Goal: Task Accomplishment & Management: Manage account settings

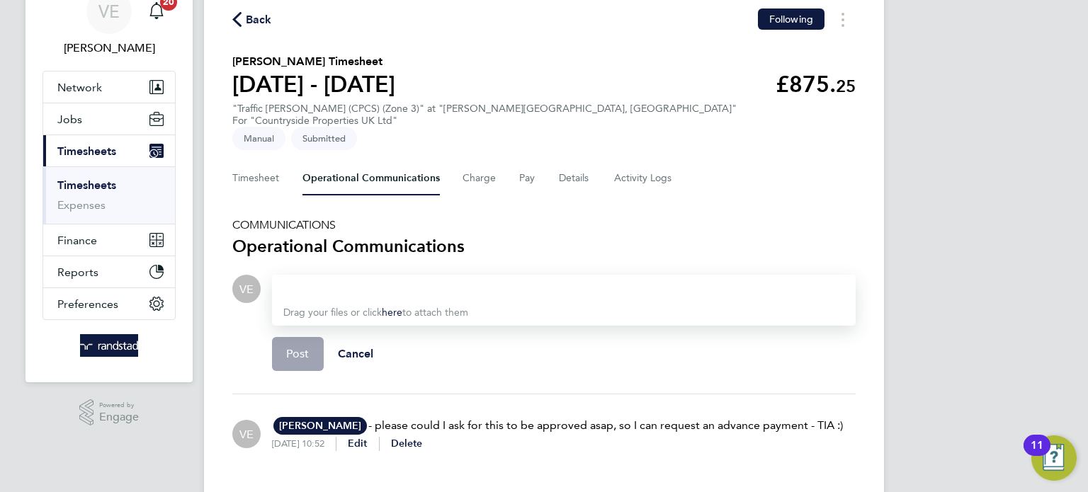
scroll to position [84, 0]
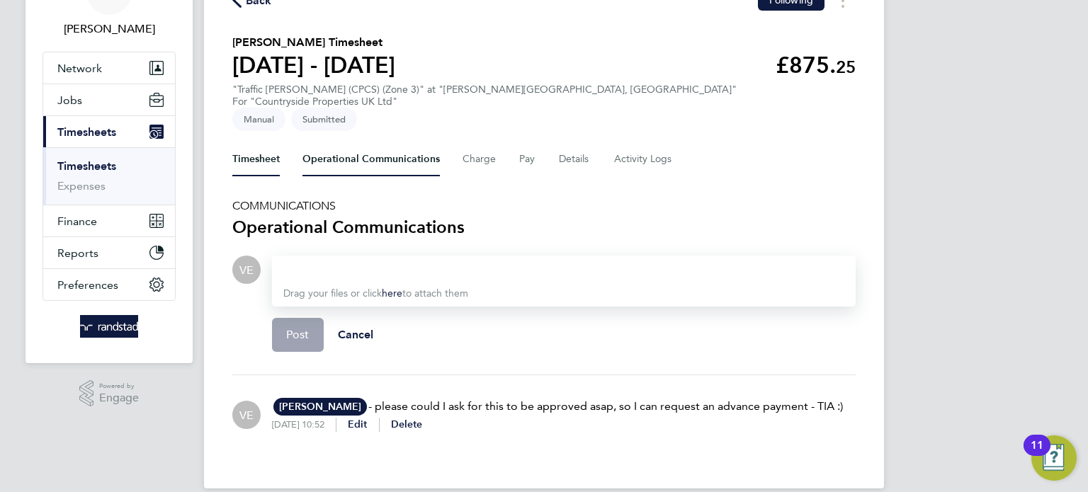
click at [251, 142] on button "Timesheet" at bounding box center [255, 159] width 47 height 34
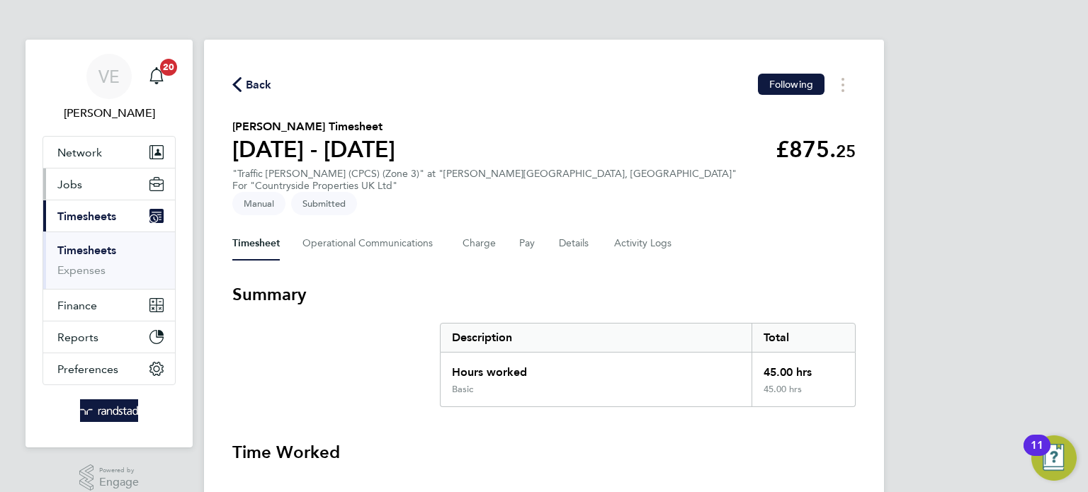
click at [93, 186] on button "Jobs" at bounding box center [109, 184] width 132 height 31
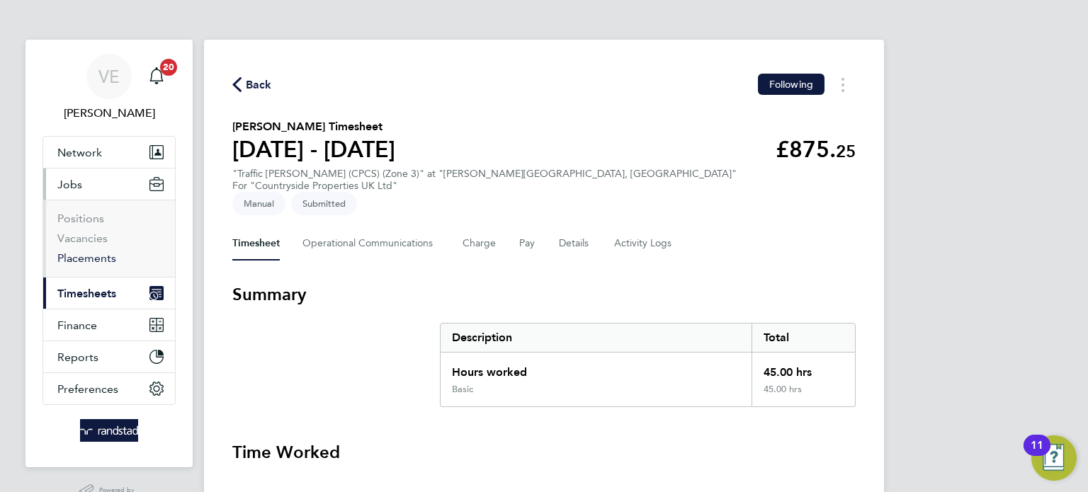
click at [91, 257] on link "Placements" at bounding box center [86, 257] width 59 height 13
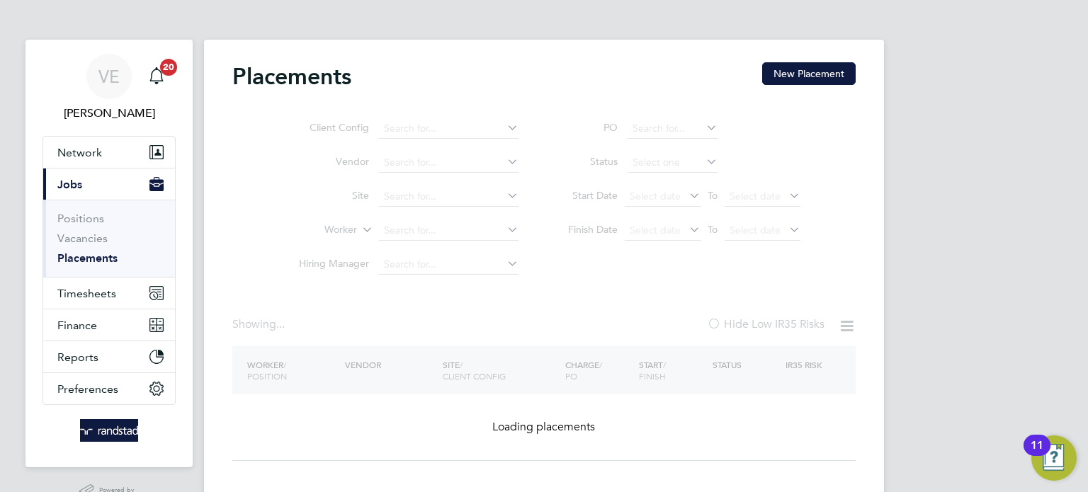
click at [409, 232] on ul "Client Config Vendor Site Worker Hiring Manager" at bounding box center [403, 197] width 266 height 170
click at [402, 227] on ul "Client Config Vendor Site Worker Hiring Manager" at bounding box center [403, 197] width 266 height 170
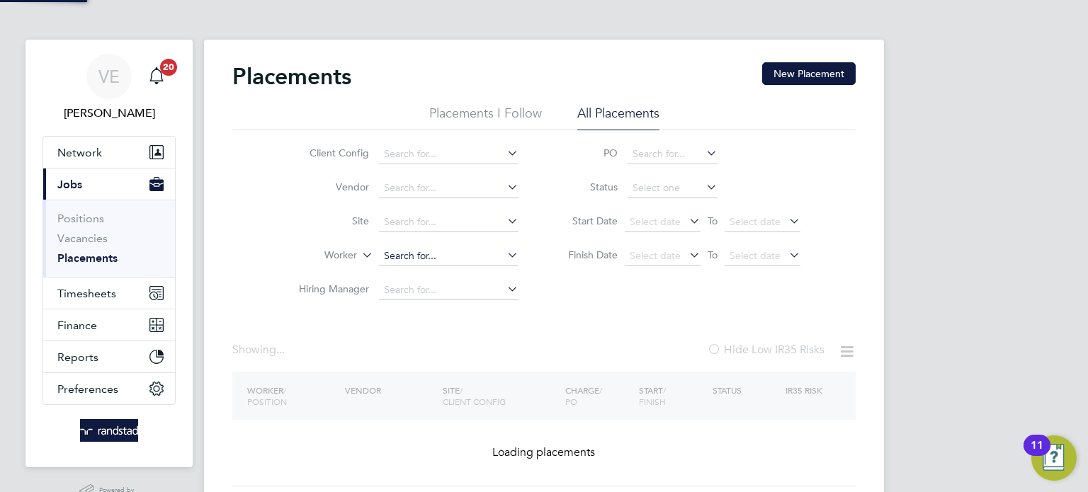
click at [398, 255] on input at bounding box center [449, 256] width 140 height 20
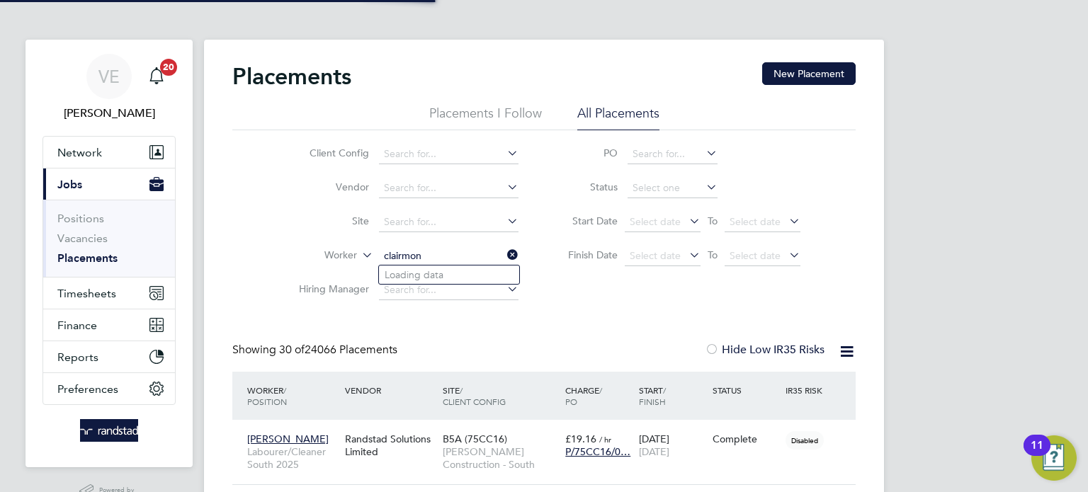
drag, startPoint x: 483, startPoint y: 256, endPoint x: 365, endPoint y: 244, distance: 118.9
click at [365, 244] on li "Worker clairmon" at bounding box center [403, 256] width 266 height 34
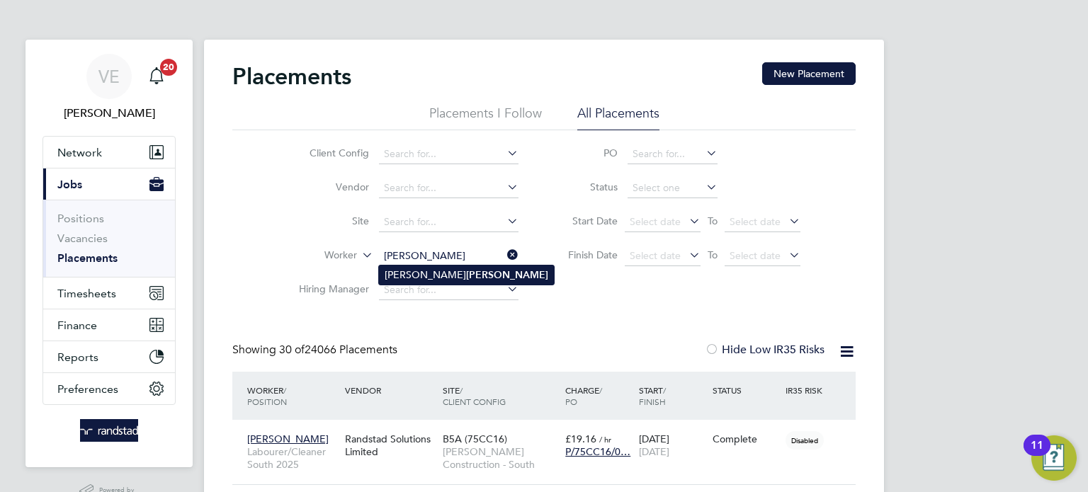
click at [465, 270] on li "Clairmont Halley" at bounding box center [466, 275] width 175 height 19
type input "Clairmont Halley"
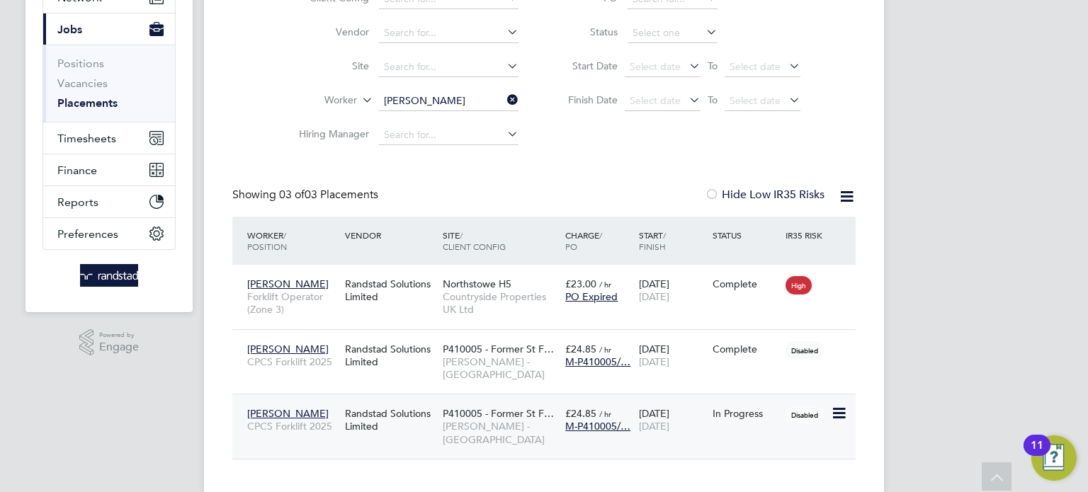
click at [720, 408] on div "In Progress" at bounding box center [746, 413] width 74 height 27
click at [504, 101] on icon at bounding box center [504, 100] width 0 height 20
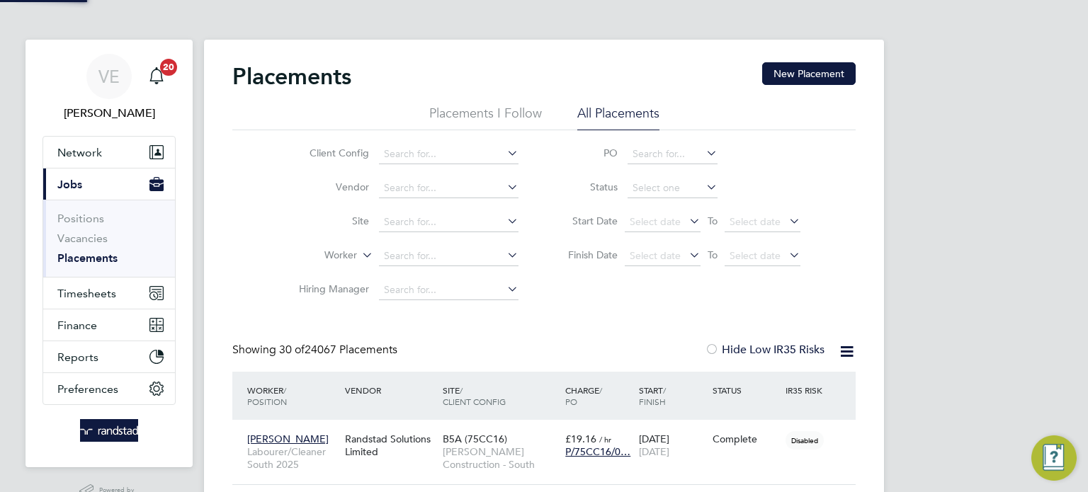
scroll to position [7, 7]
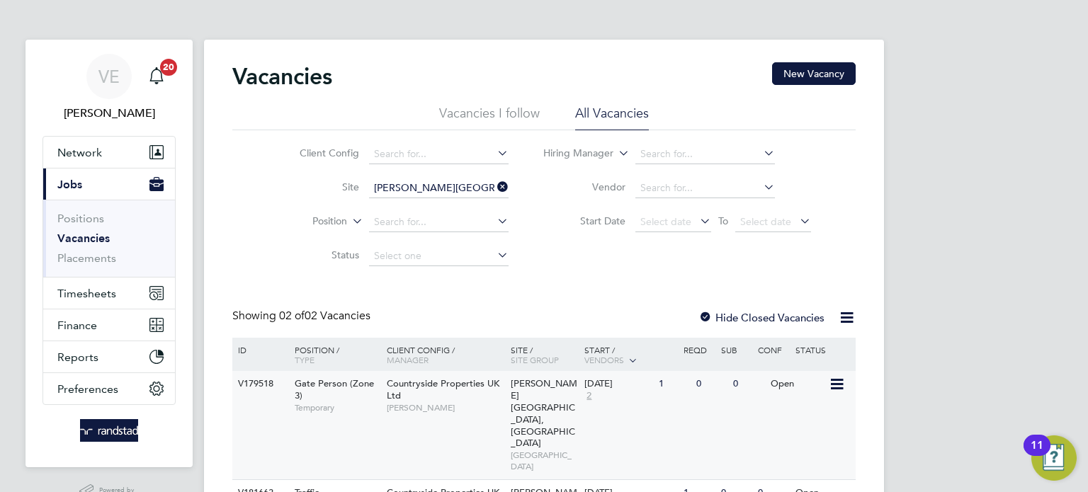
click at [477, 416] on div "Countryside Properties UK Ltd Michael Parker" at bounding box center [445, 395] width 124 height 49
drag, startPoint x: 501, startPoint y: 186, endPoint x: 476, endPoint y: 189, distance: 25.7
click at [494, 188] on icon at bounding box center [494, 187] width 0 height 20
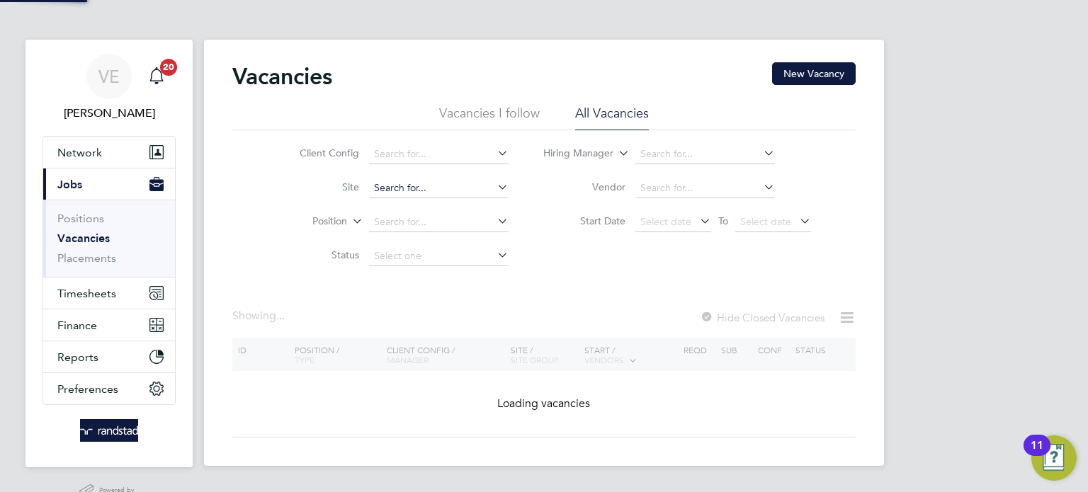
click at [455, 189] on input at bounding box center [439, 188] width 140 height 20
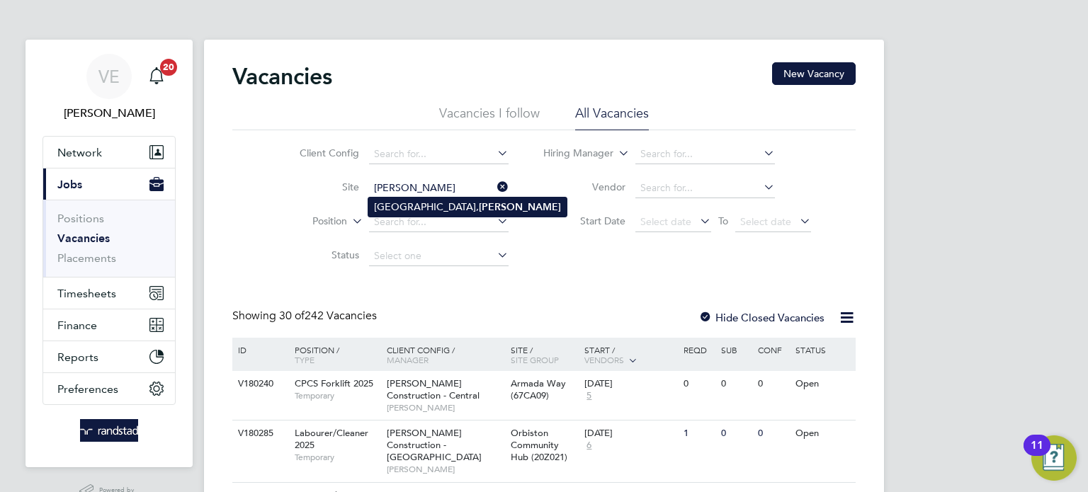
click at [479, 212] on b "Burwell" at bounding box center [520, 207] width 82 height 12
type input "[GEOGRAPHIC_DATA], [GEOGRAPHIC_DATA]"
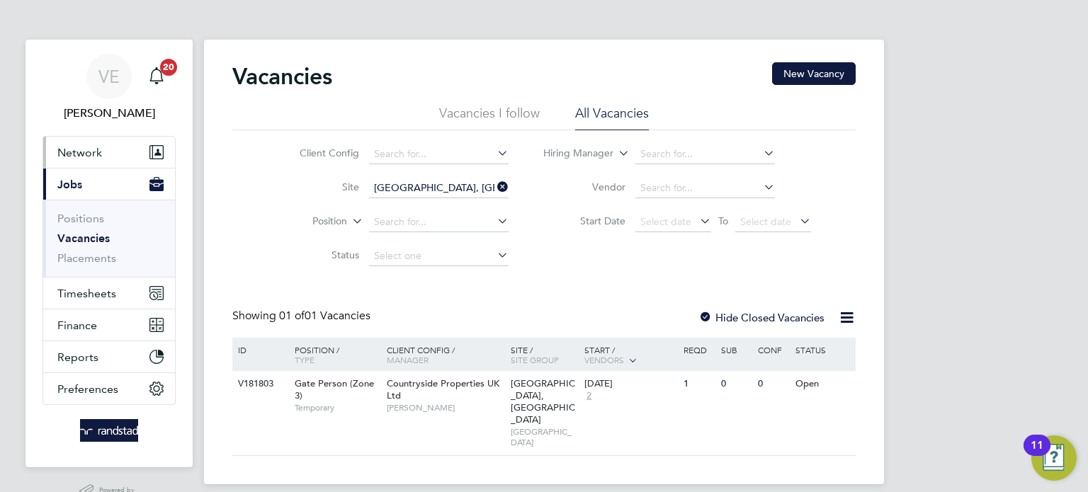
click at [105, 141] on button "Network" at bounding box center [109, 152] width 132 height 31
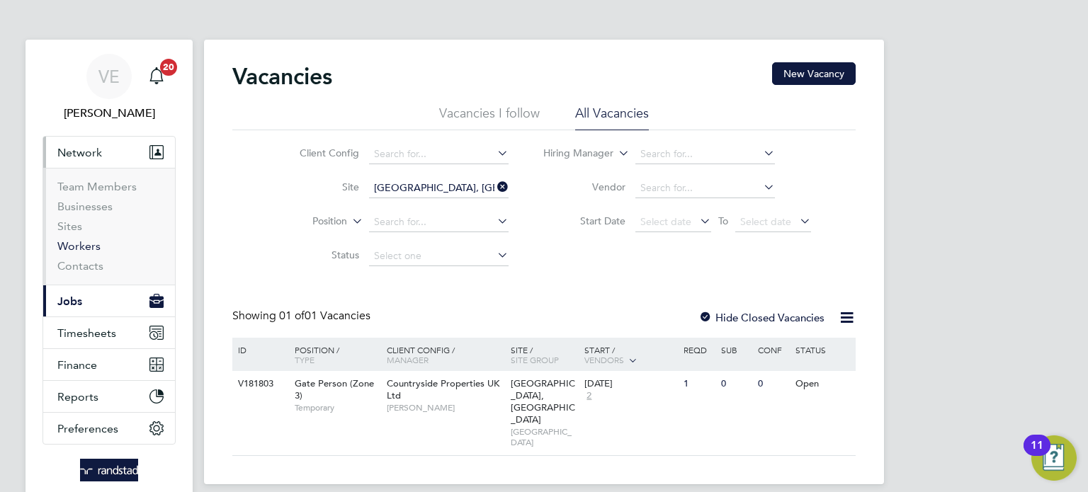
click at [84, 249] on link "Workers" at bounding box center [78, 245] width 43 height 13
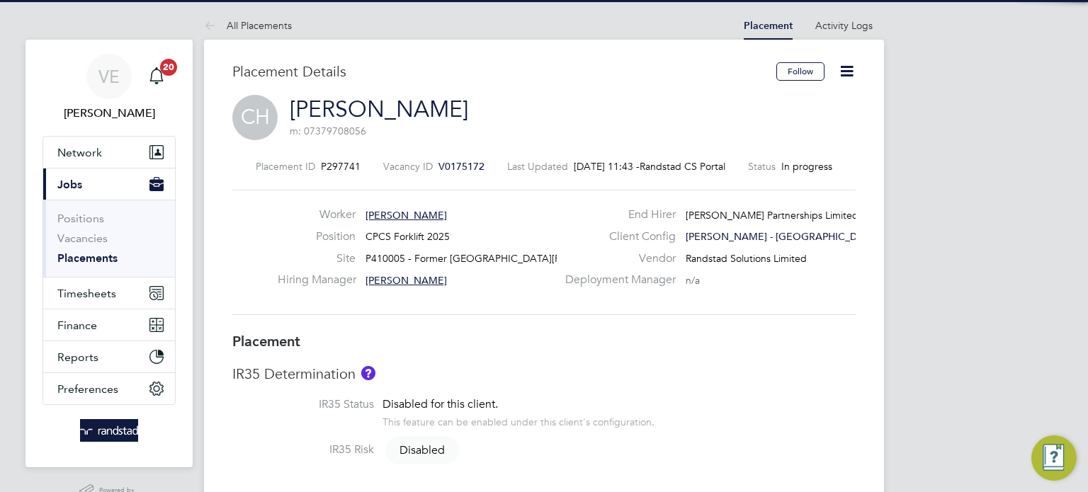
click at [846, 75] on icon at bounding box center [847, 71] width 18 height 18
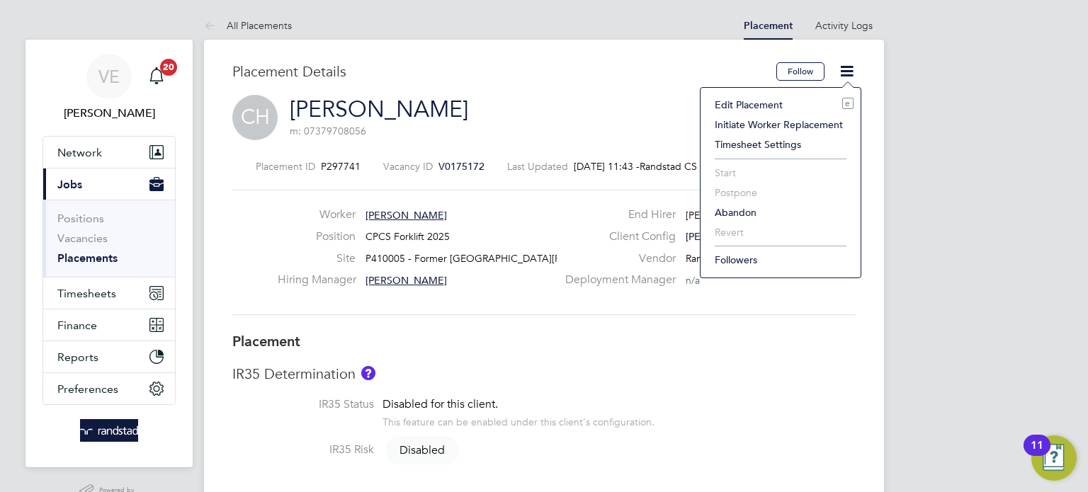
click at [746, 107] on li "Edit Placement e" at bounding box center [780, 105] width 146 height 20
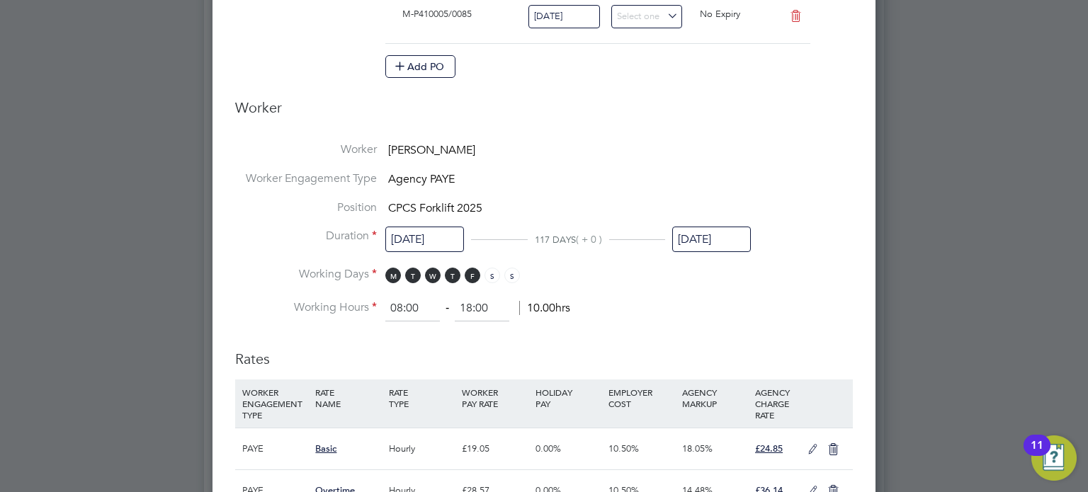
click at [707, 235] on input "31 Oct 2025" at bounding box center [711, 240] width 79 height 26
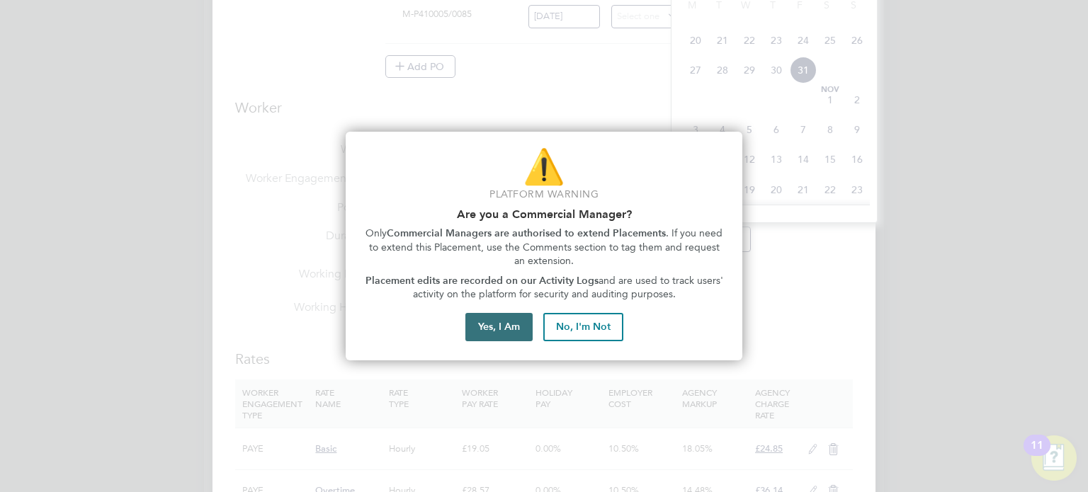
click at [510, 323] on button "Yes, I Am" at bounding box center [498, 327] width 67 height 28
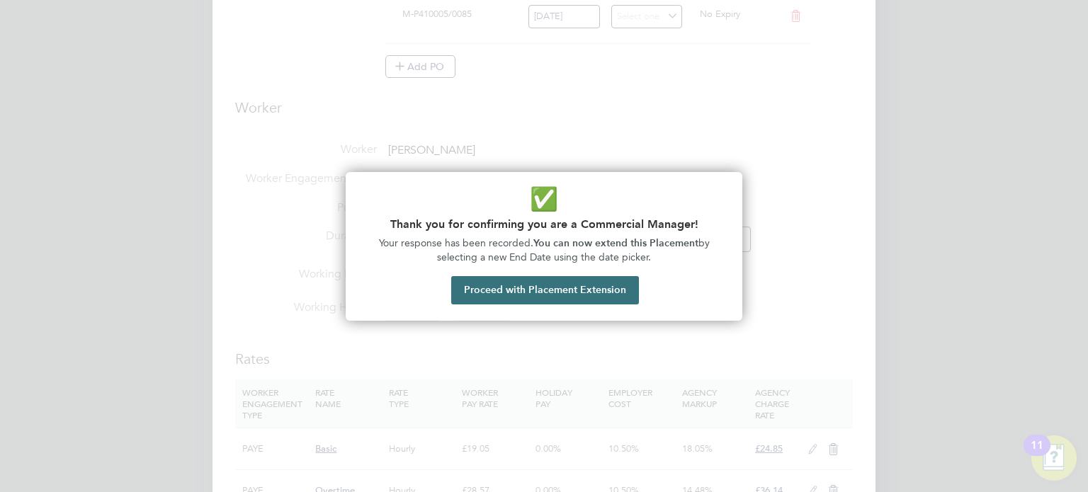
click at [535, 291] on button "Proceed with Placement Extension" at bounding box center [545, 290] width 188 height 28
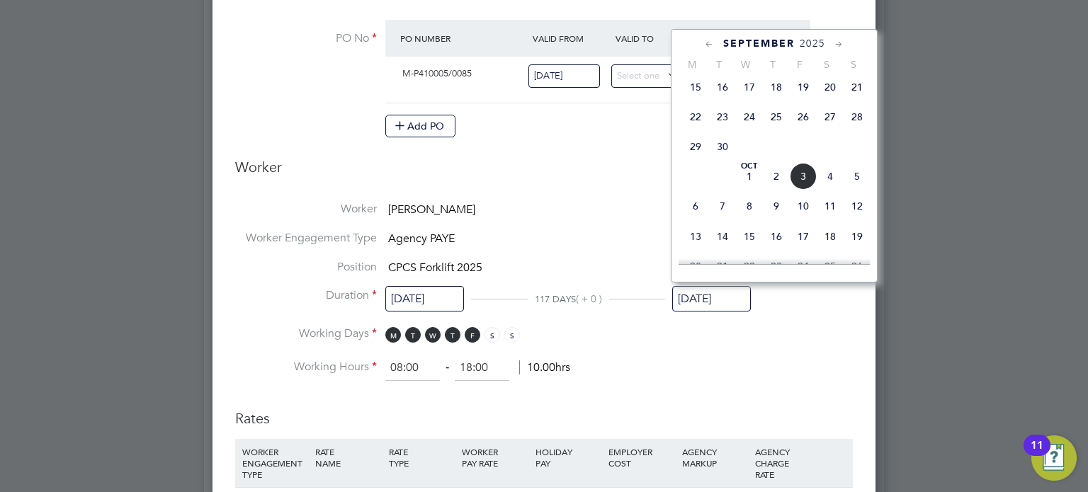
drag, startPoint x: 861, startPoint y: 134, endPoint x: 817, endPoint y: 383, distance: 253.2
click at [717, 288] on input "31 Oct 2025" at bounding box center [711, 299] width 79 height 26
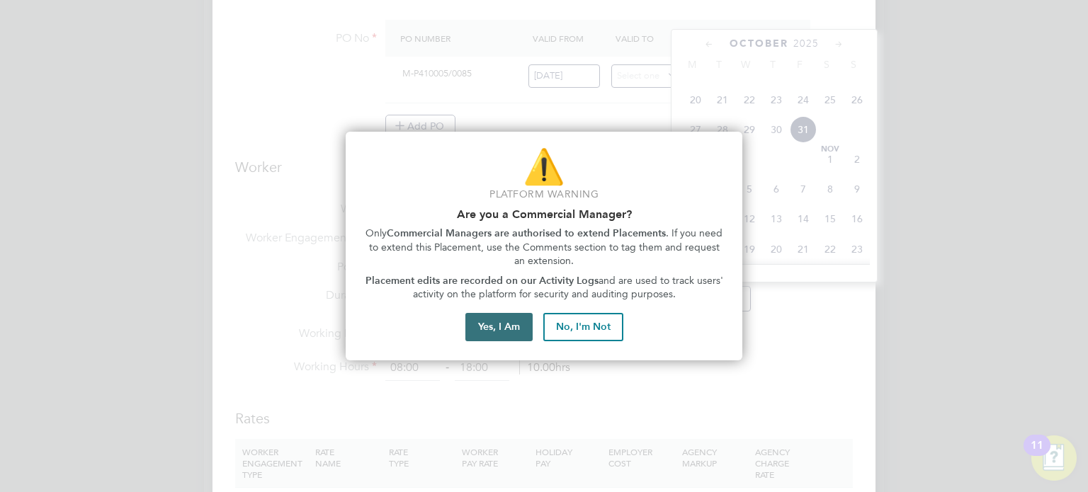
click at [499, 319] on button "Yes, I Am" at bounding box center [498, 327] width 67 height 28
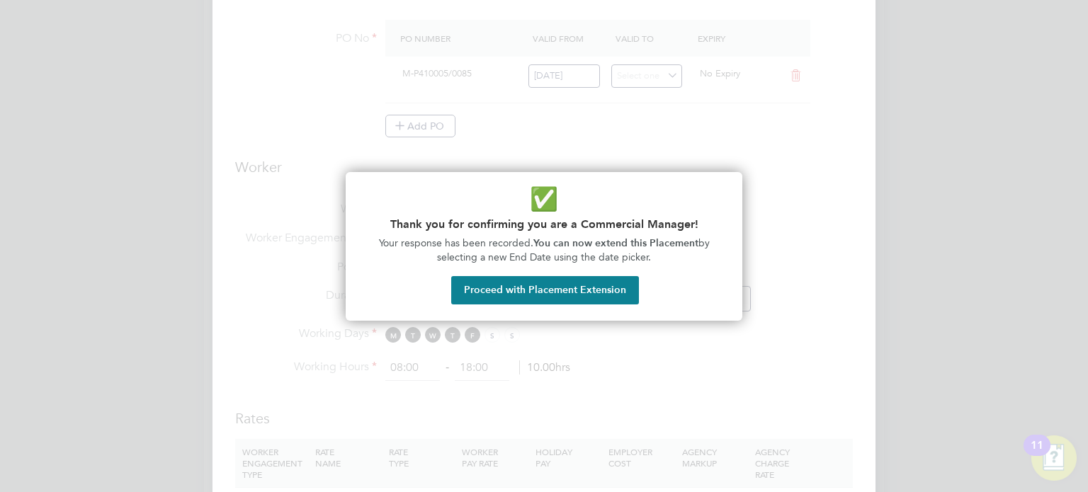
click at [599, 286] on button "Proceed with Placement Extension" at bounding box center [545, 290] width 188 height 28
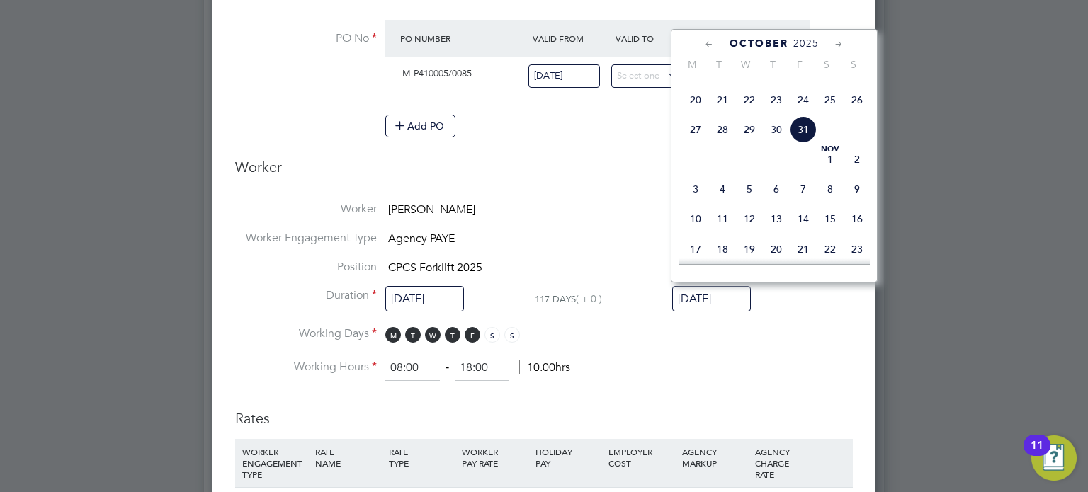
click at [853, 113] on span "26" at bounding box center [856, 99] width 27 height 27
type input "26 Oct 2025"
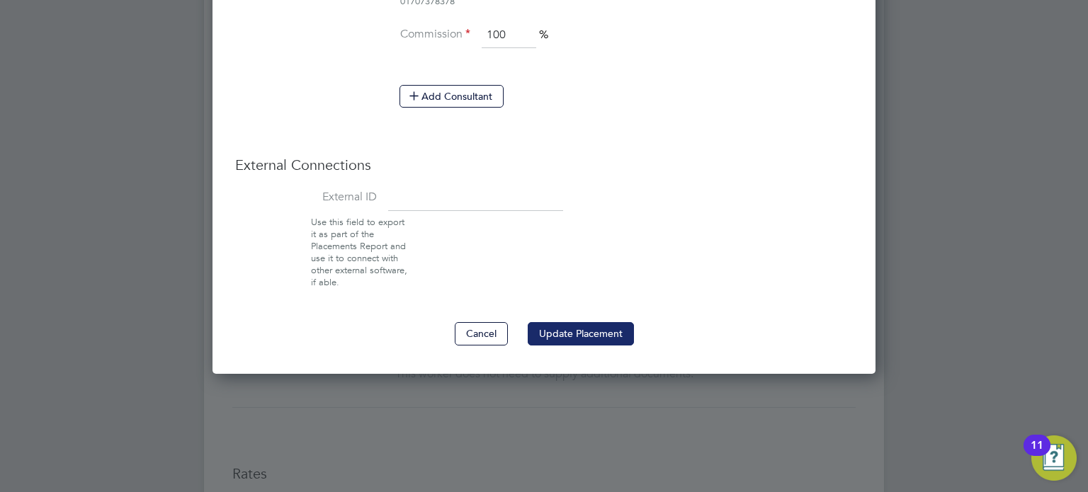
click at [593, 329] on button "Update Placement" at bounding box center [581, 333] width 106 height 23
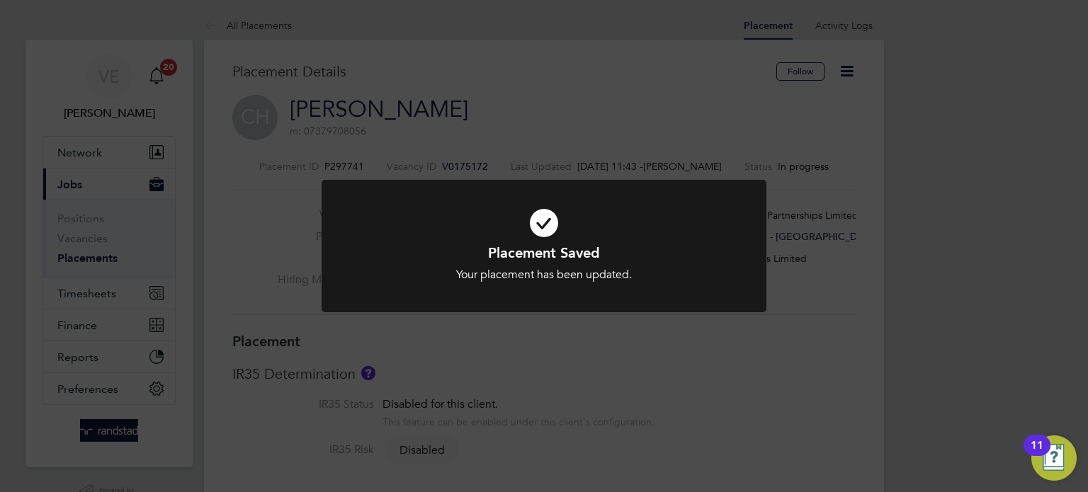
click at [579, 361] on div "Placement Saved Your placement has been updated. Cancel Okay" at bounding box center [544, 246] width 1088 height 492
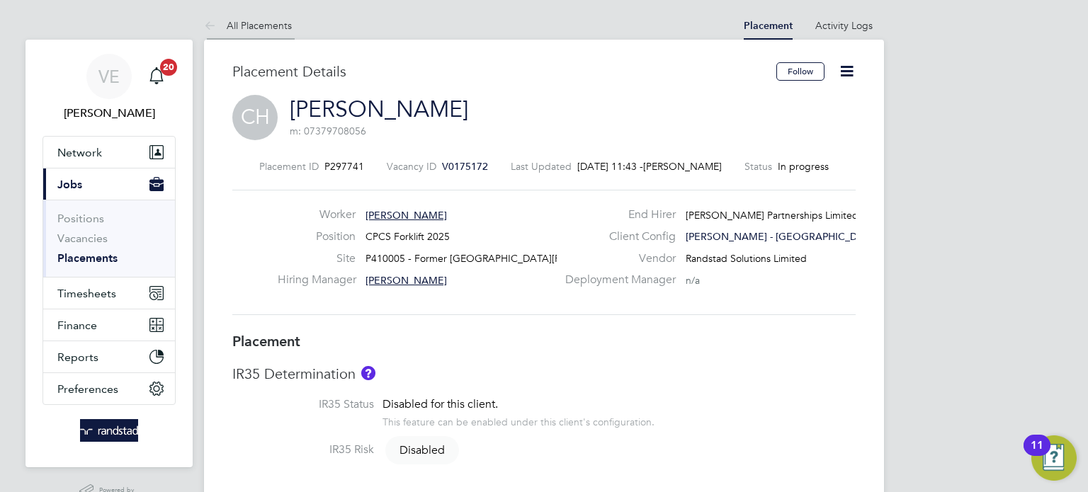
click at [248, 31] on li "All Placements" at bounding box center [248, 25] width 88 height 28
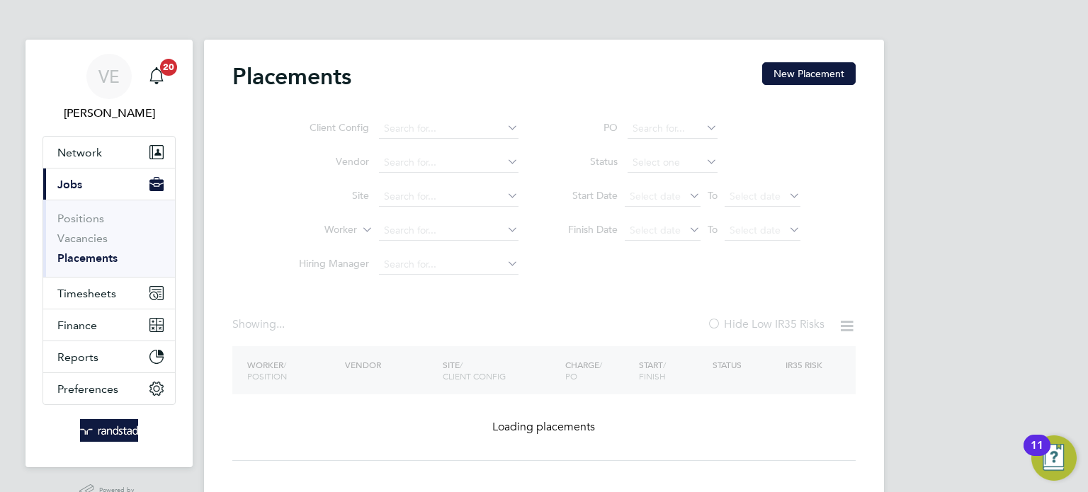
click at [417, 220] on ul "Client Config Vendor Site Worker Hiring Manager" at bounding box center [403, 197] width 266 height 170
click at [419, 224] on ul "Client Config Vendor Site Worker Hiring Manager" at bounding box center [403, 197] width 266 height 170
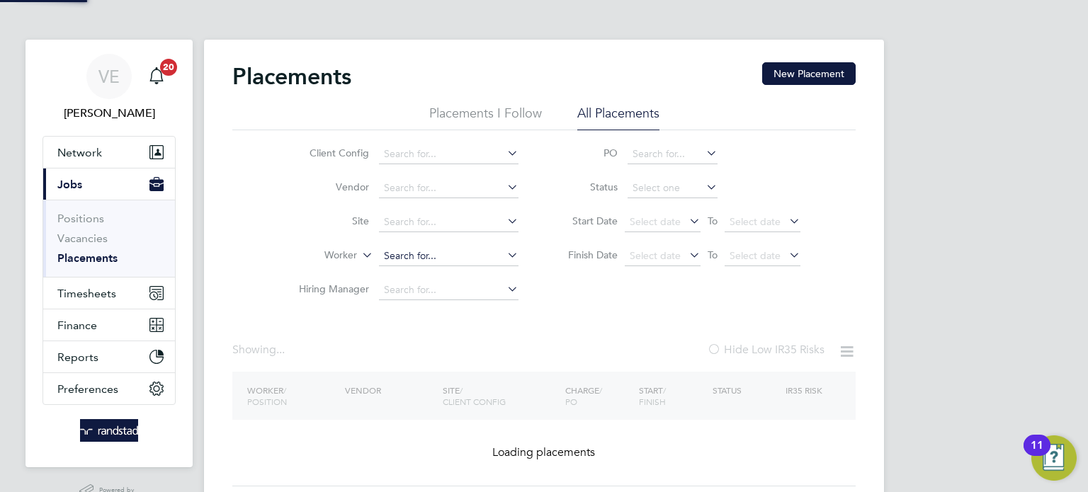
click at [416, 257] on input at bounding box center [449, 256] width 140 height 20
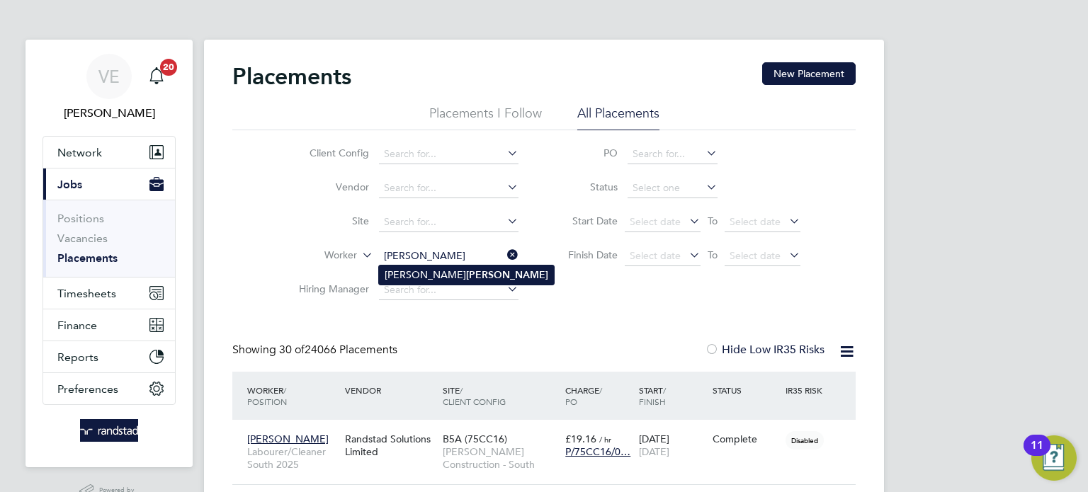
click at [463, 269] on li "Clairmont Halley" at bounding box center [466, 275] width 175 height 19
type input "Clairmont Halley"
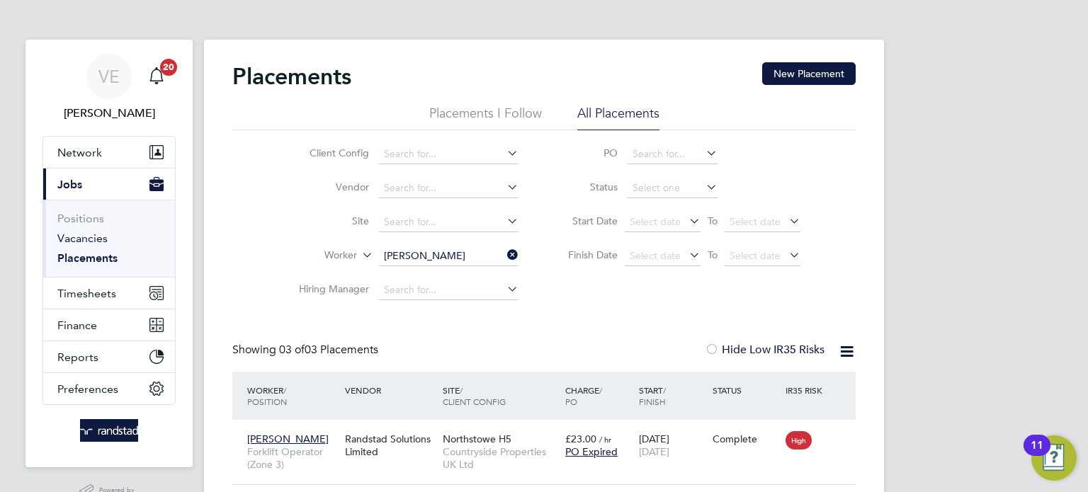
click at [88, 241] on link "Vacancies" at bounding box center [82, 238] width 50 height 13
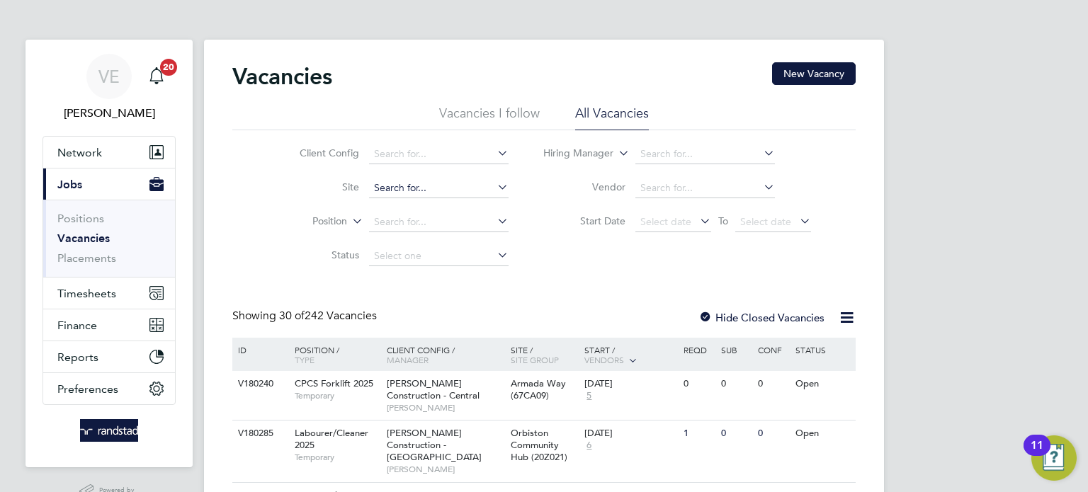
click at [402, 188] on input at bounding box center [439, 188] width 140 height 20
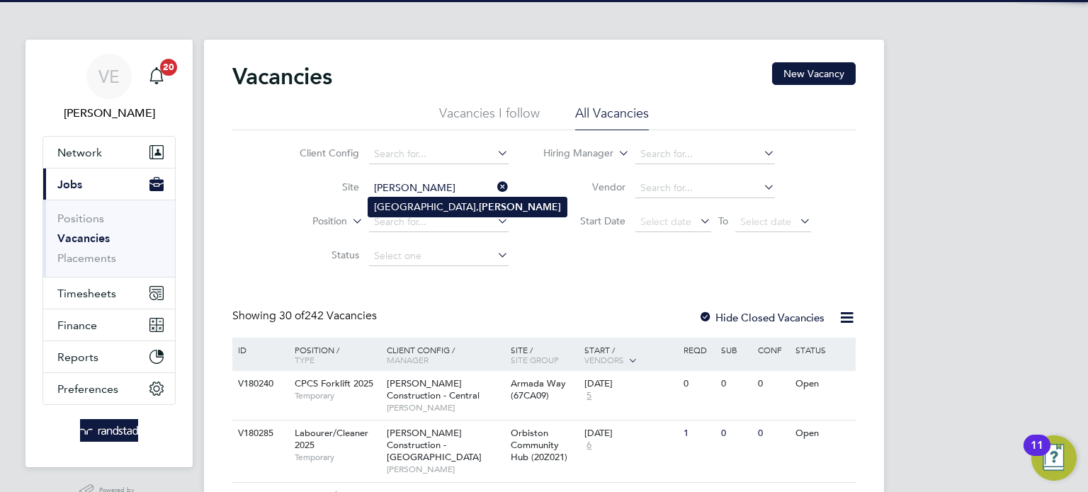
click at [479, 207] on b "Burwell" at bounding box center [520, 207] width 82 height 12
type input "[GEOGRAPHIC_DATA], [GEOGRAPHIC_DATA]"
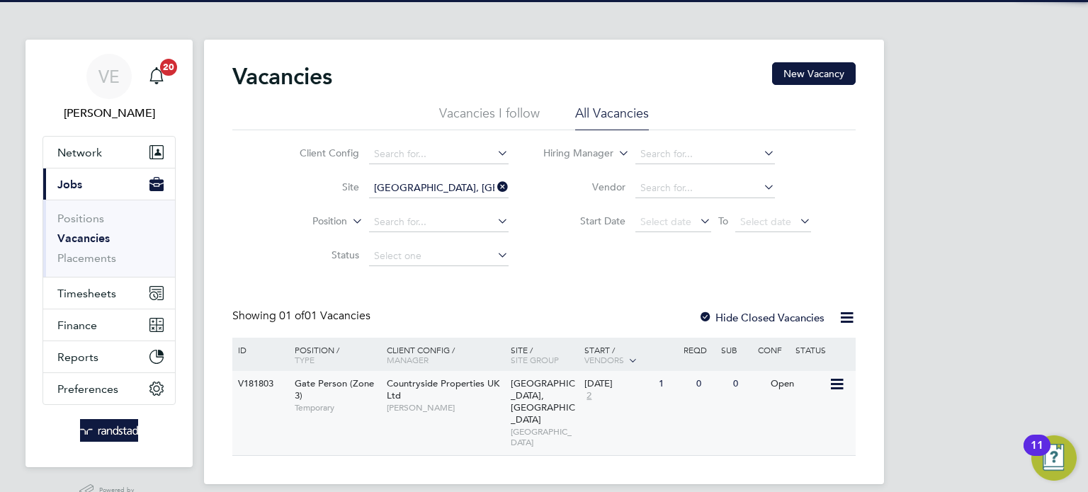
click at [535, 375] on div "Milestone Park, Burwell EAST ANGLIA" at bounding box center [544, 413] width 74 height 84
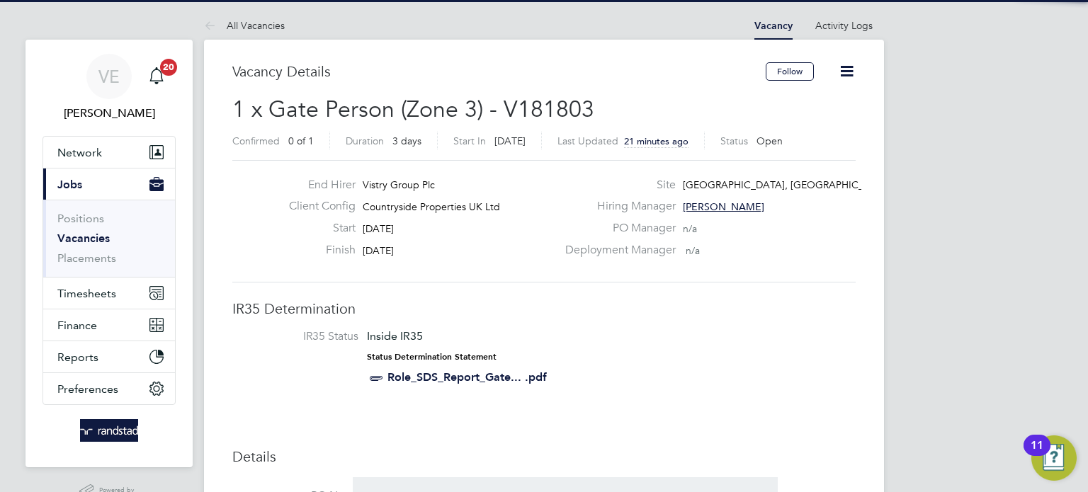
click at [852, 71] on icon at bounding box center [847, 71] width 18 height 18
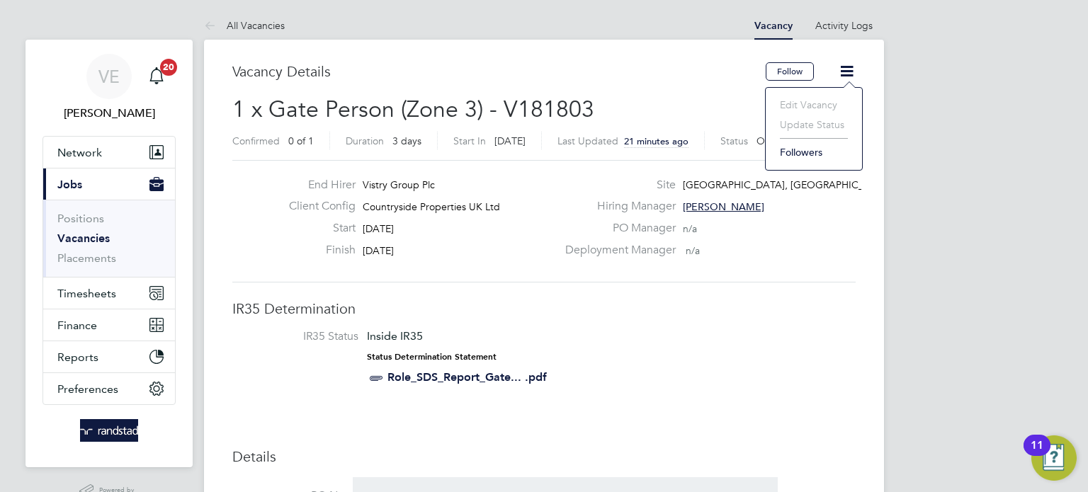
click at [751, 161] on div "End Hirer Vistry Group Plc Client Config Countryside Properties UK Ltd Start [D…" at bounding box center [543, 221] width 623 height 123
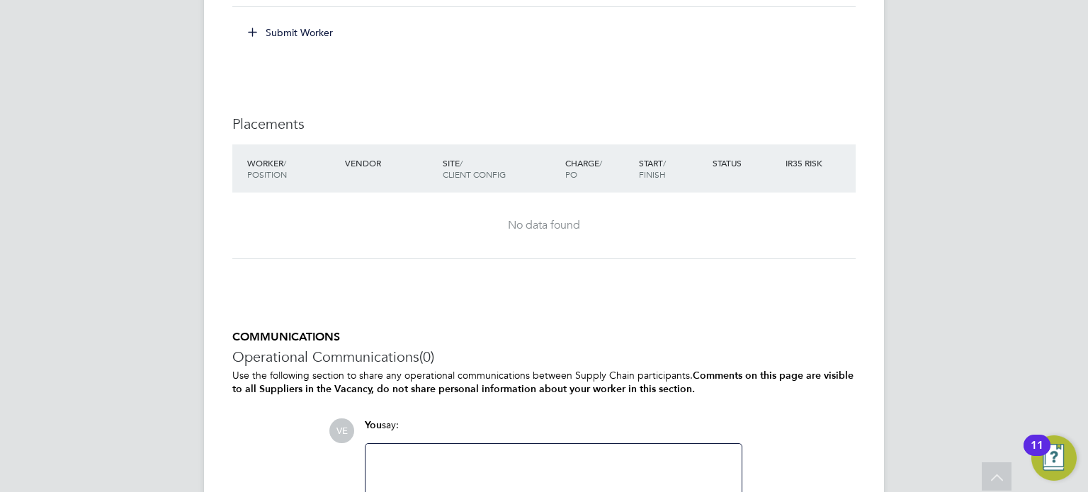
scroll to position [1238, 0]
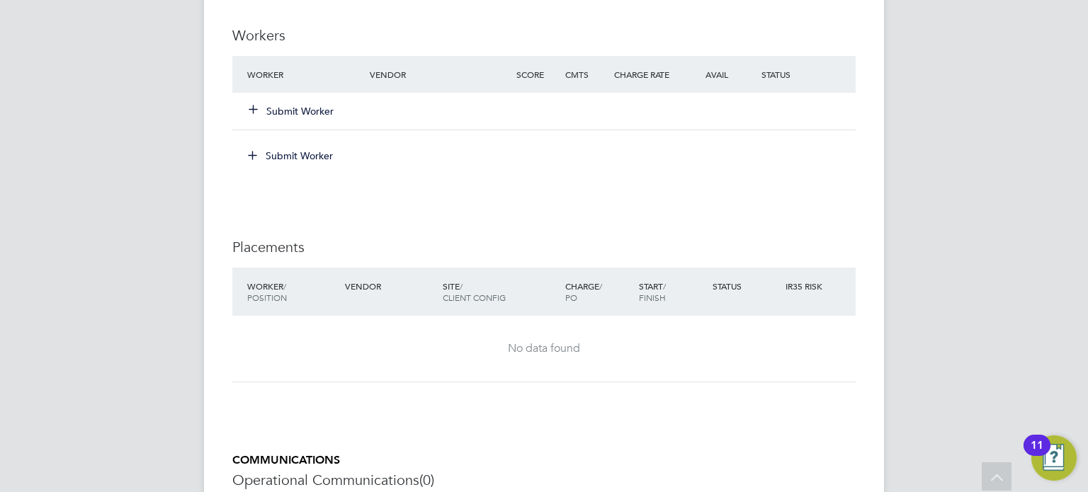
click at [282, 123] on div "Submit Worker" at bounding box center [317, 110] width 147 height 25
click at [282, 115] on button "Submit Worker" at bounding box center [291, 111] width 85 height 14
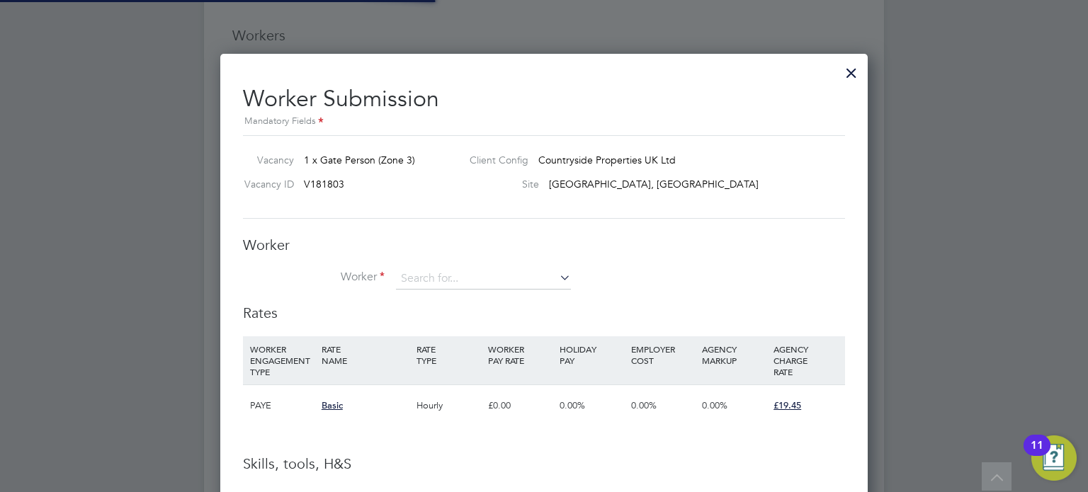
scroll to position [894, 648]
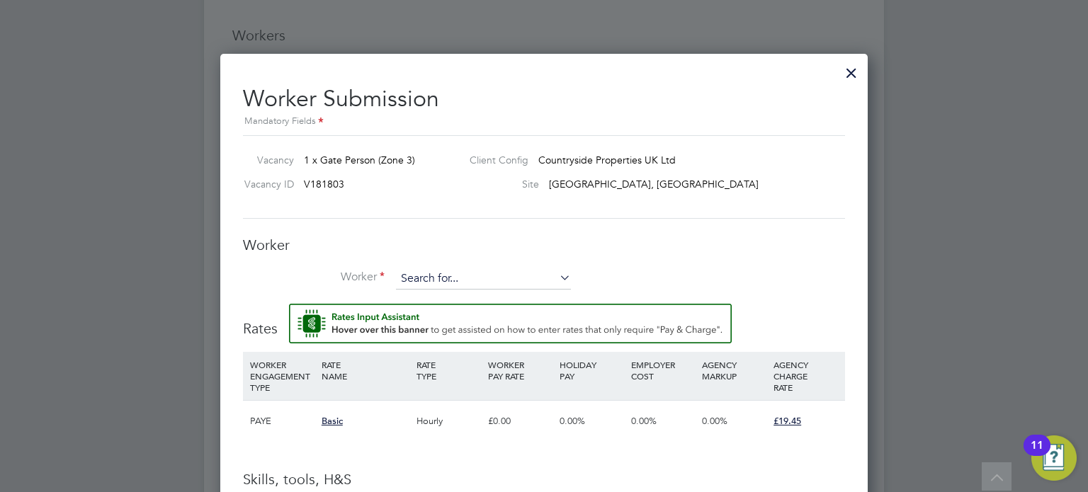
click at [441, 282] on input at bounding box center [483, 278] width 175 height 21
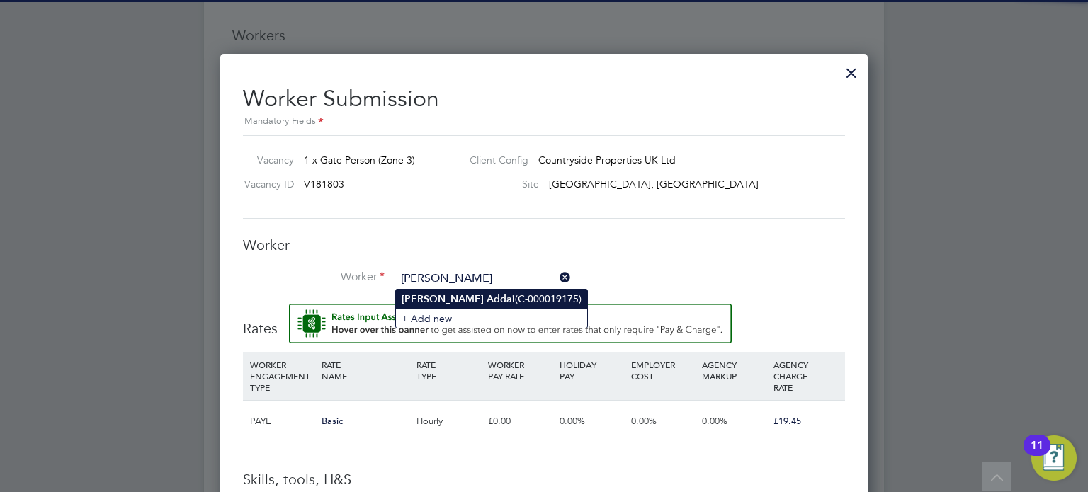
click at [487, 296] on b "Addai" at bounding box center [501, 299] width 28 height 12
type input "[PERSON_NAME] (C-000019175)"
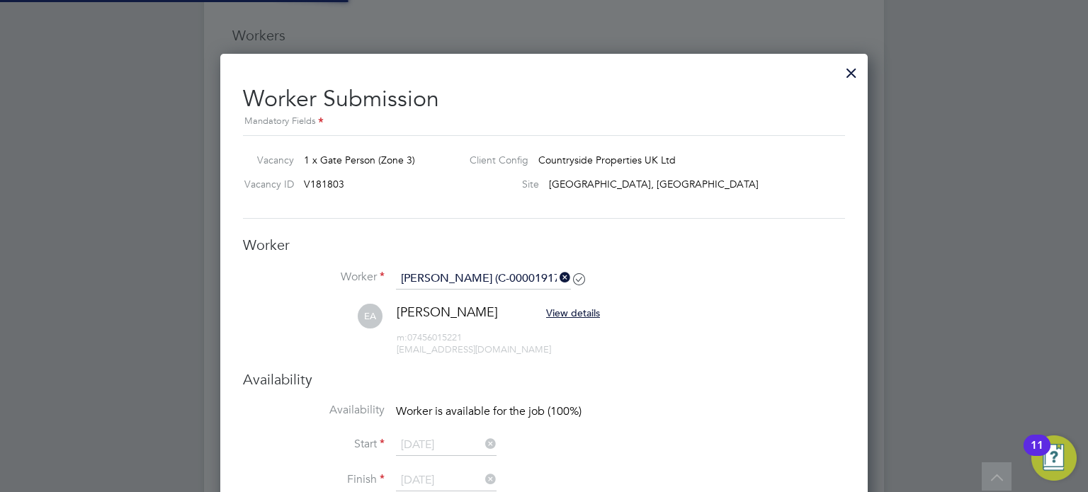
scroll to position [1217, 648]
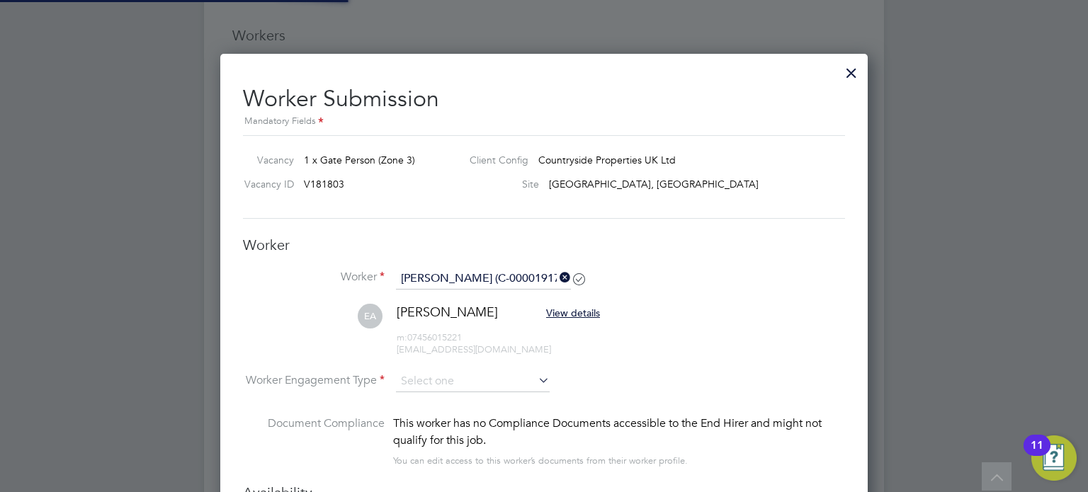
type input "[DATE]"
click at [469, 378] on input at bounding box center [473, 381] width 154 height 21
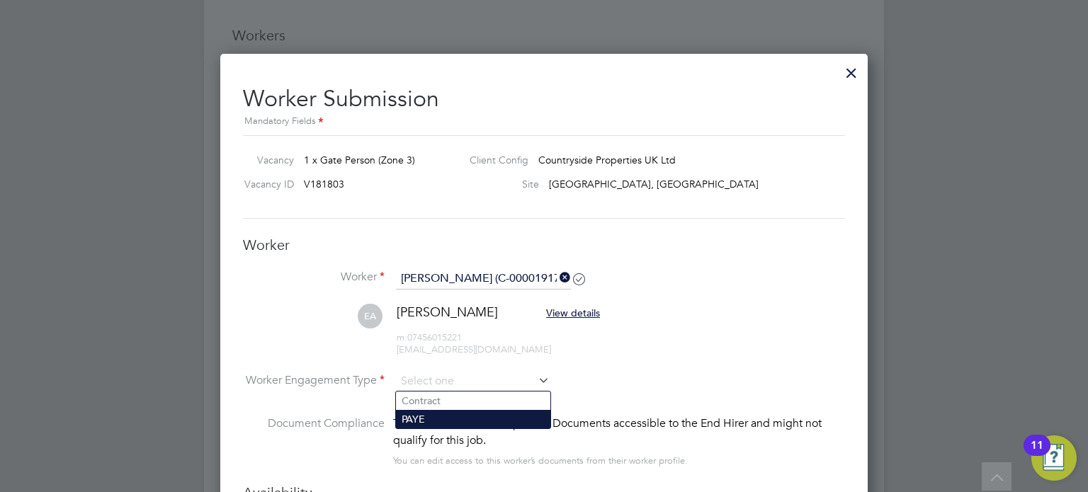
click at [466, 412] on li "PAYE" at bounding box center [473, 419] width 154 height 18
type input "PAYE"
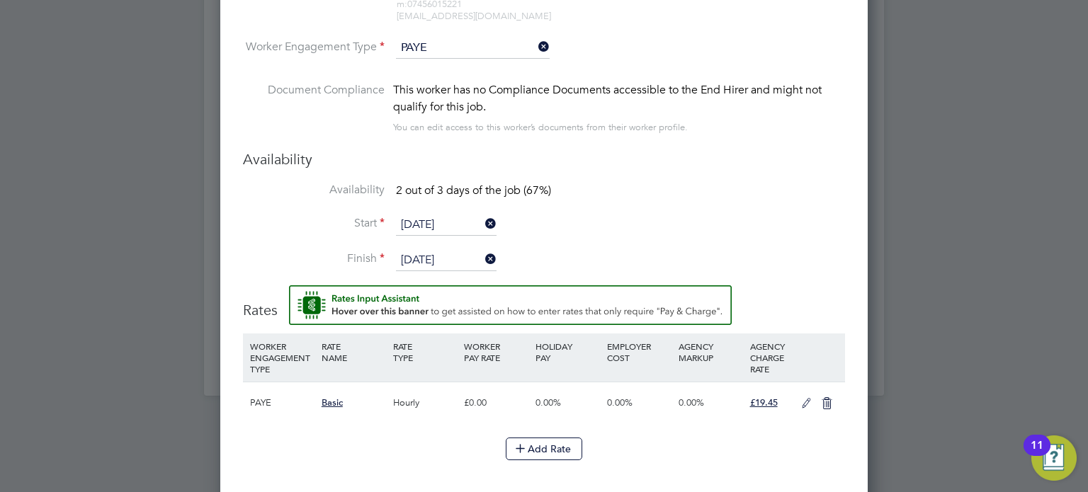
click at [803, 402] on icon at bounding box center [806, 403] width 18 height 11
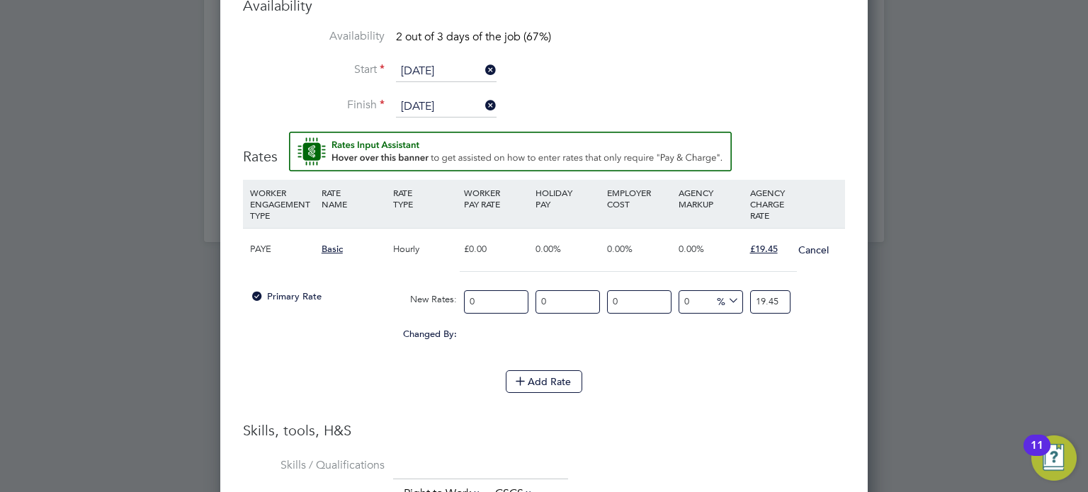
click at [429, 67] on input "02 Oct 2025" at bounding box center [446, 71] width 101 height 21
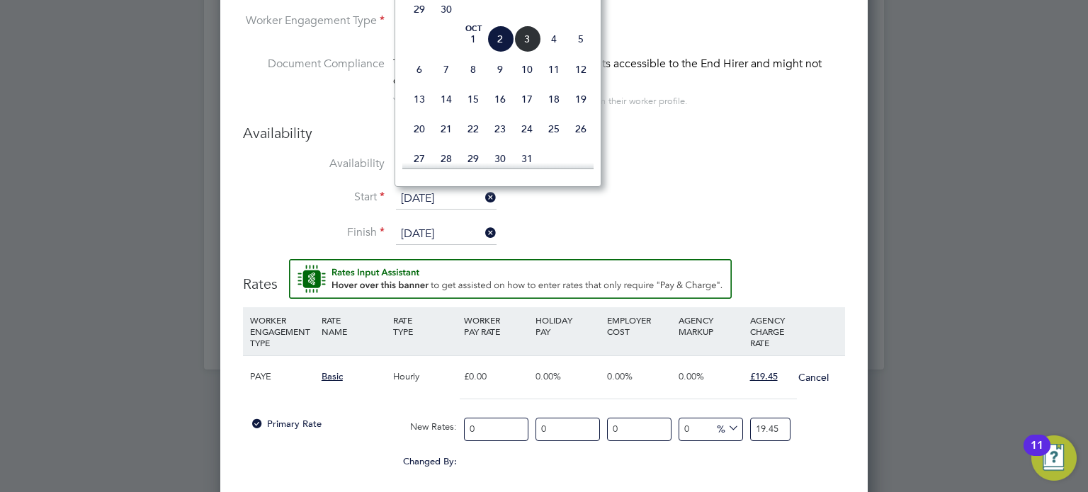
click at [469, 52] on span "Oct 1" at bounding box center [473, 38] width 27 height 27
type input "[DATE]"
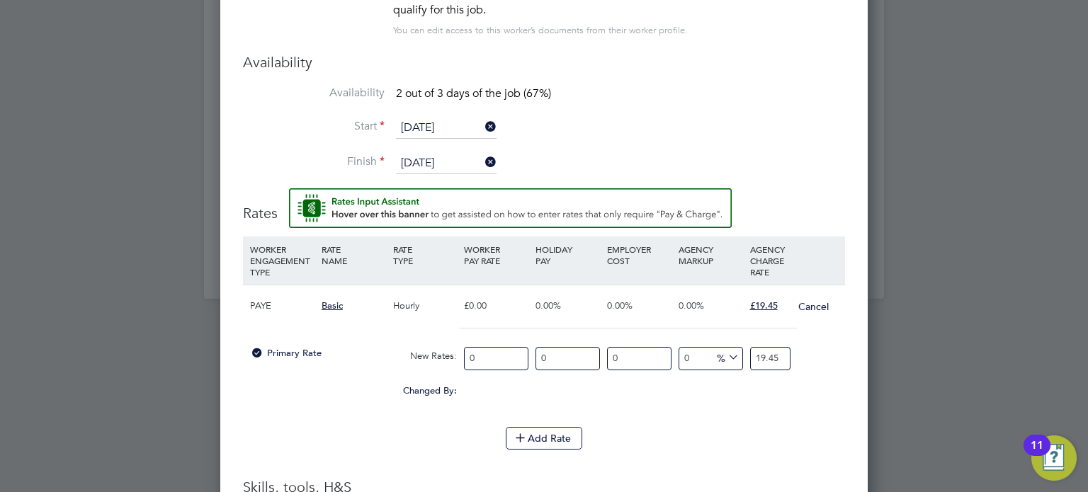
drag, startPoint x: 504, startPoint y: 353, endPoint x: 361, endPoint y: 354, distance: 142.3
click at [361, 354] on div "Primary Rate New Rates: 0 0 n/a 0 n/a 0 0 % 19.45" at bounding box center [544, 359] width 602 height 38
type input "1"
type input "14"
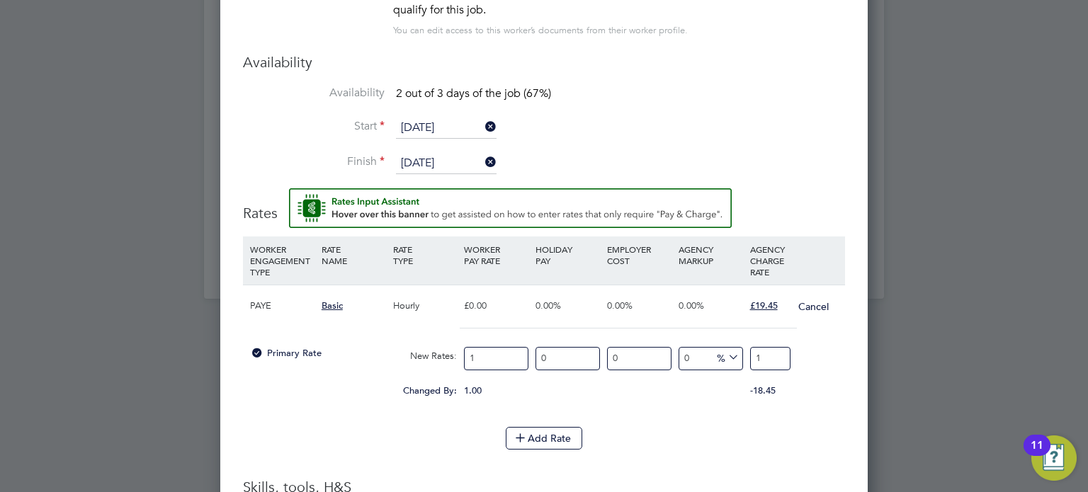
type input "14"
type input "14.2"
type input "14"
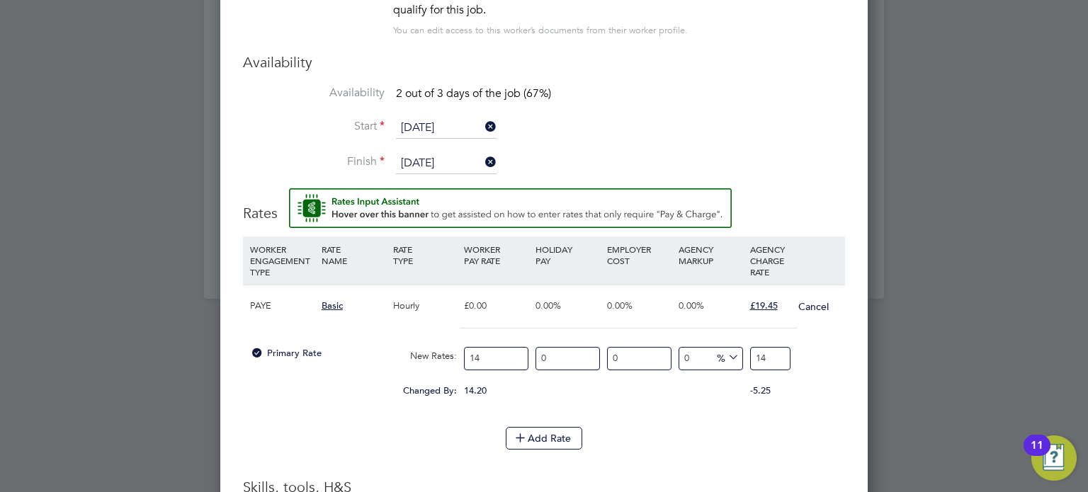
type input "14.4"
type input "14.41"
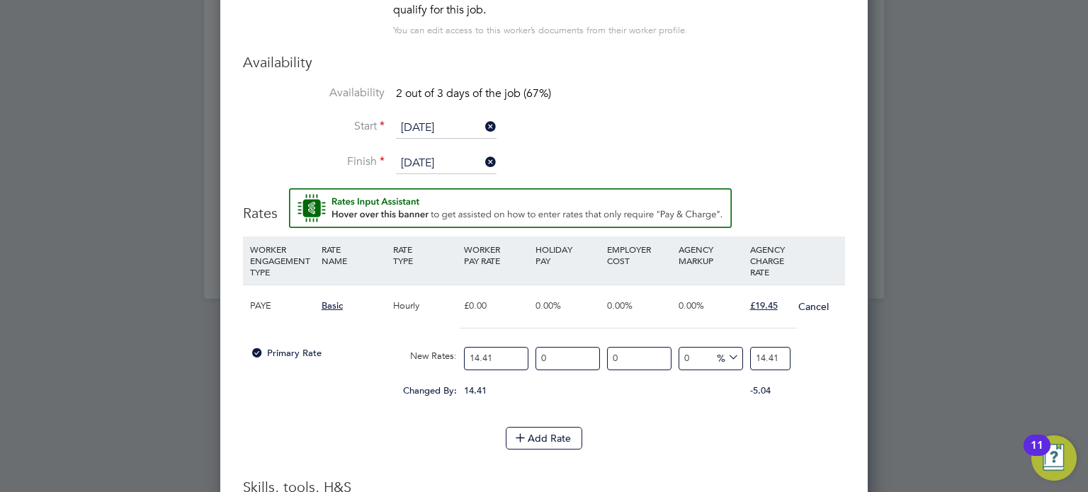
drag, startPoint x: 753, startPoint y: 358, endPoint x: 790, endPoint y: 358, distance: 36.1
click at [789, 358] on input "14.41" at bounding box center [770, 358] width 40 height 23
type input "-93.06037473976406"
type input "1"
type input "-30.60374739764053"
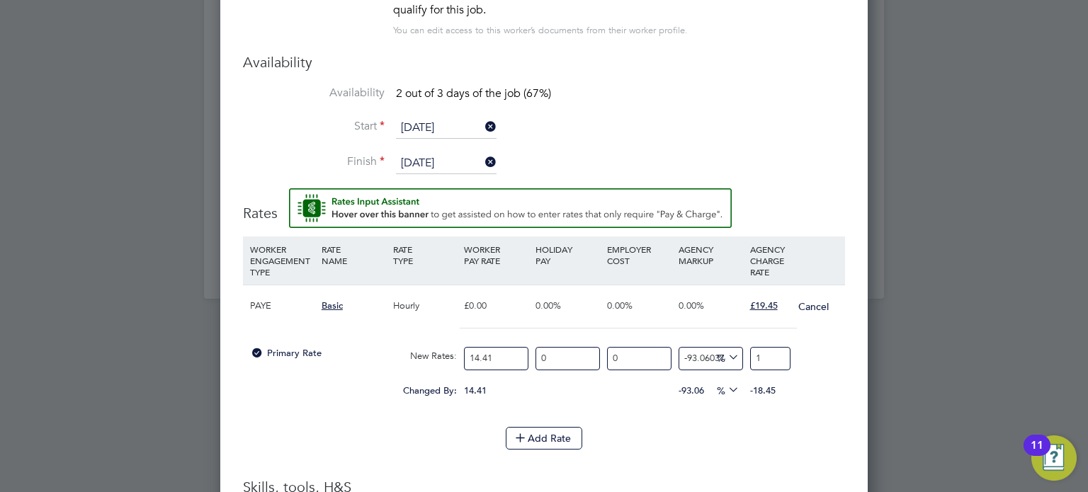
type input "10"
type input "-93.06037473976406"
type input "1"
type input "31.852879944482996"
type input "19"
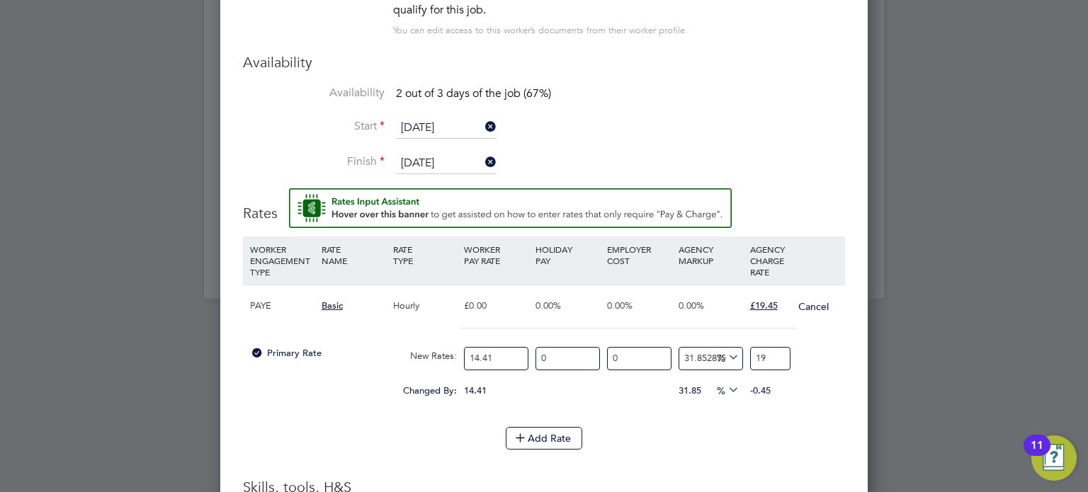
type input "34.628730048577374"
type input "19.4"
type input "34.97571131158917"
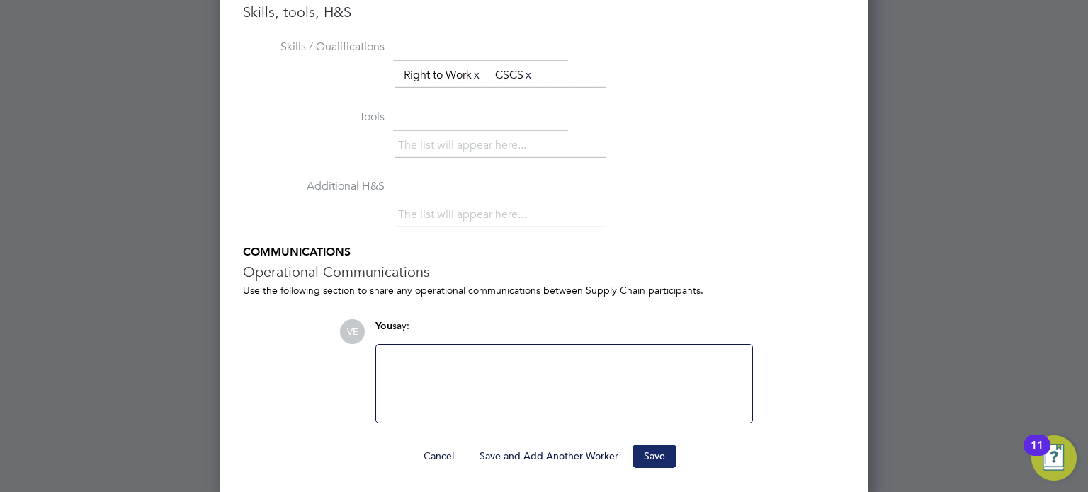
type input "19.45"
click at [659, 451] on button "Save" at bounding box center [654, 456] width 44 height 23
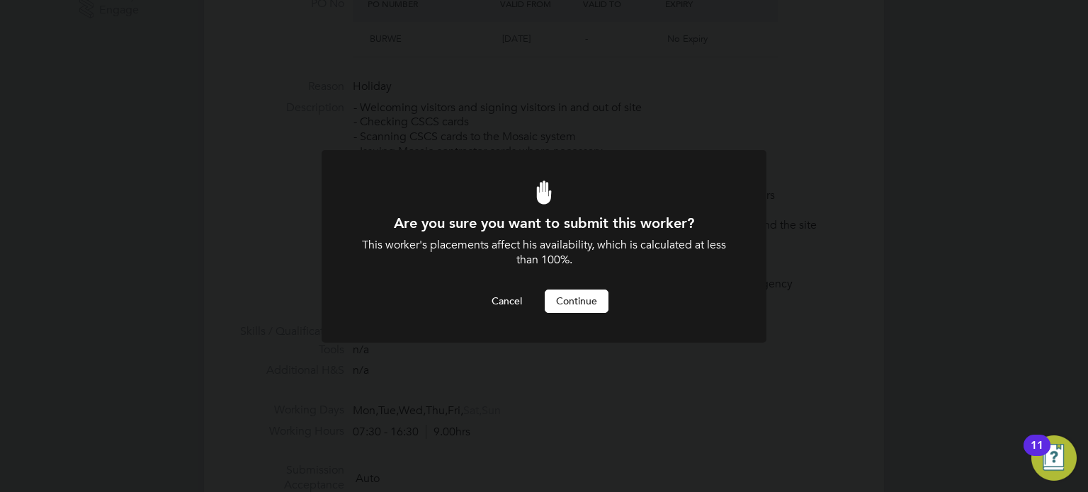
click at [564, 292] on button "Continue" at bounding box center [577, 301] width 64 height 23
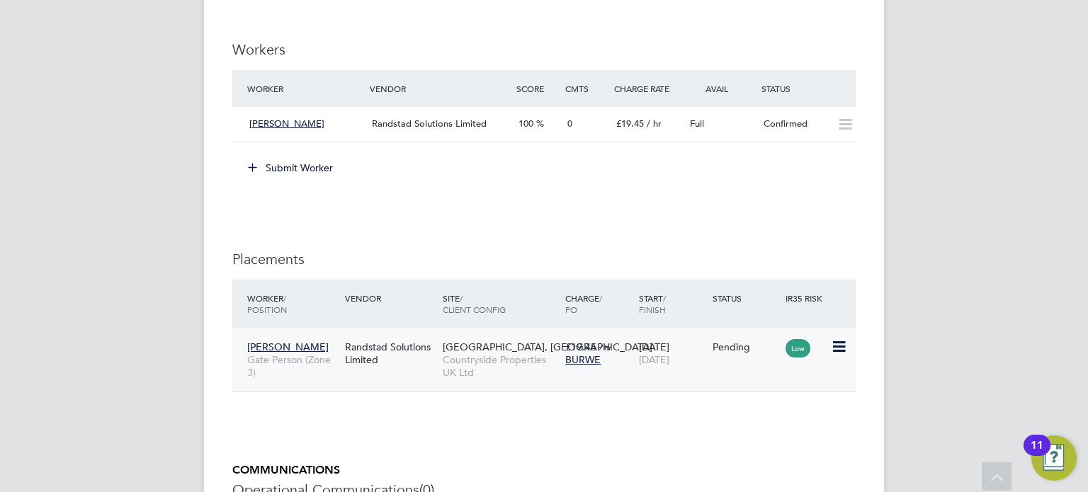
click at [844, 353] on icon at bounding box center [838, 347] width 14 height 17
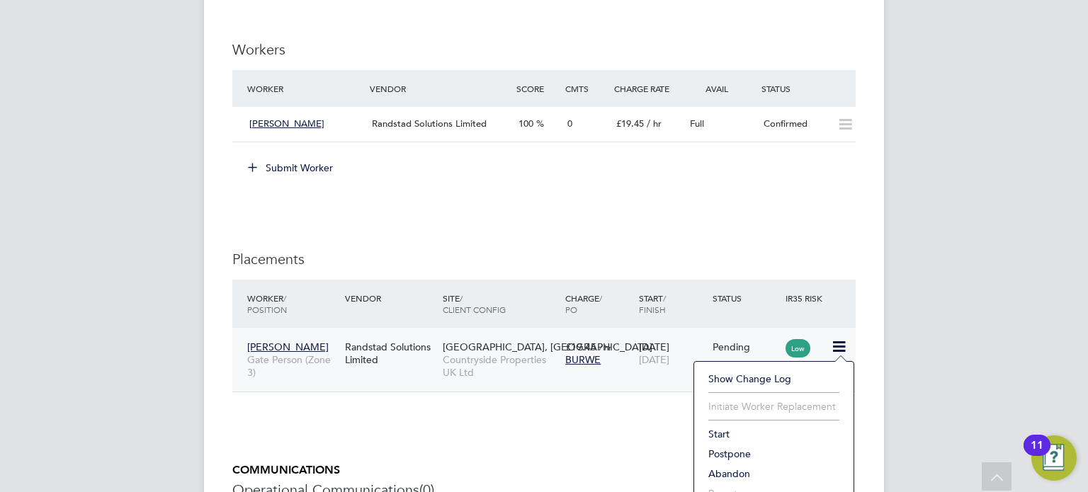
click at [715, 428] on li "Start" at bounding box center [773, 434] width 145 height 20
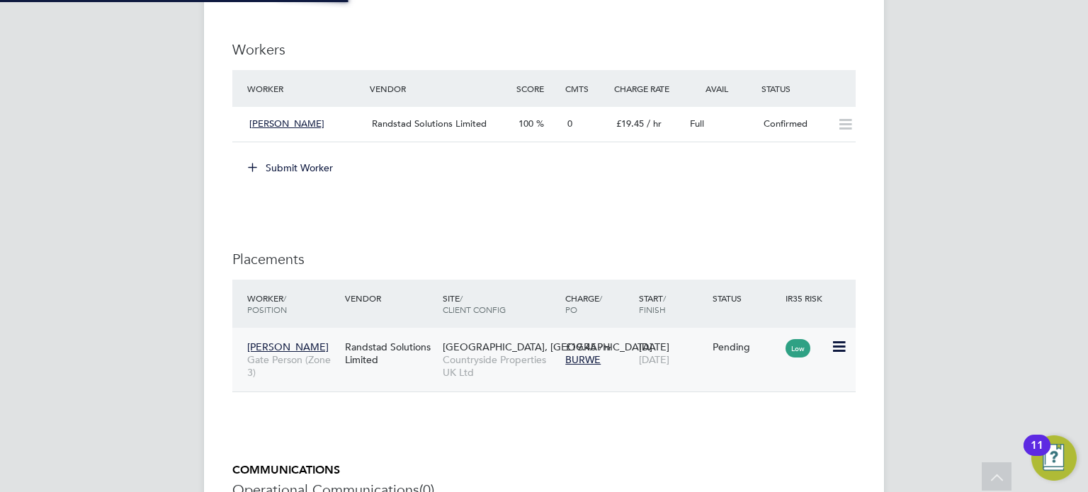
type input "[PERSON_NAME]"
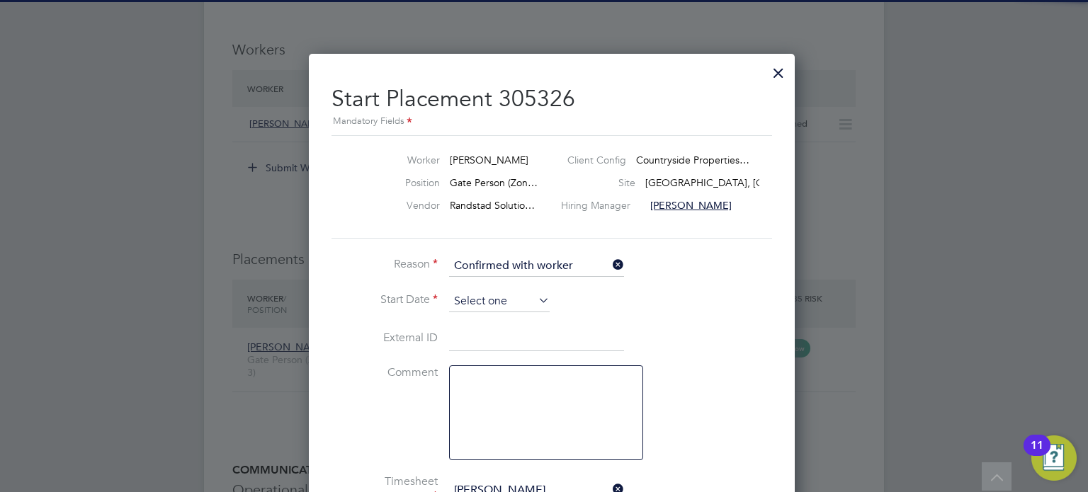
click at [497, 309] on input at bounding box center [499, 301] width 101 height 21
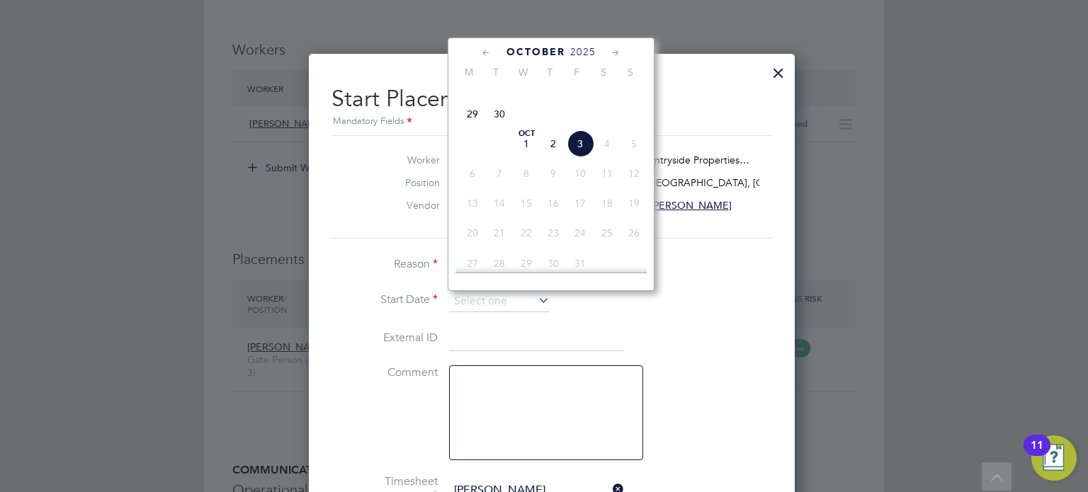
click at [526, 157] on span "Oct 1" at bounding box center [526, 143] width 27 height 27
type input "[DATE]"
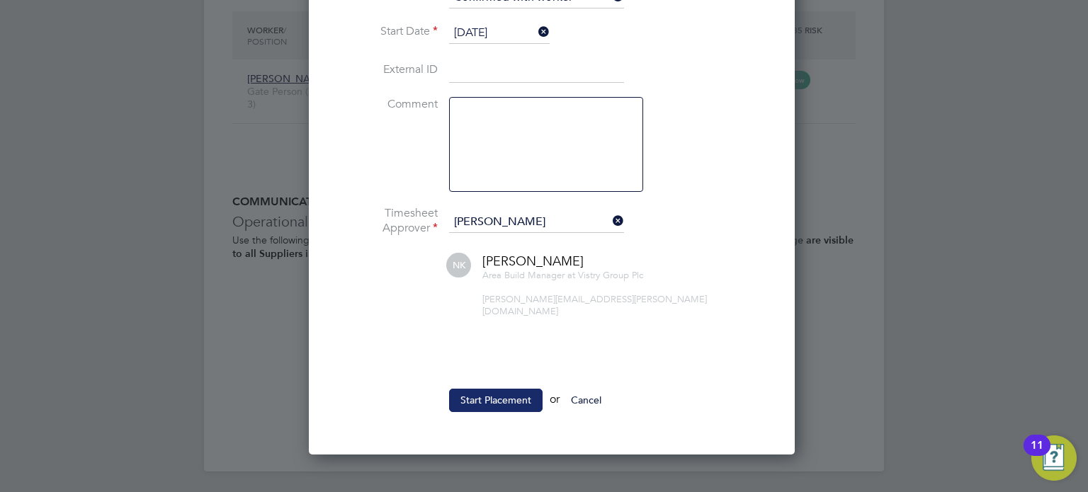
click at [499, 389] on button "Start Placement" at bounding box center [495, 400] width 93 height 23
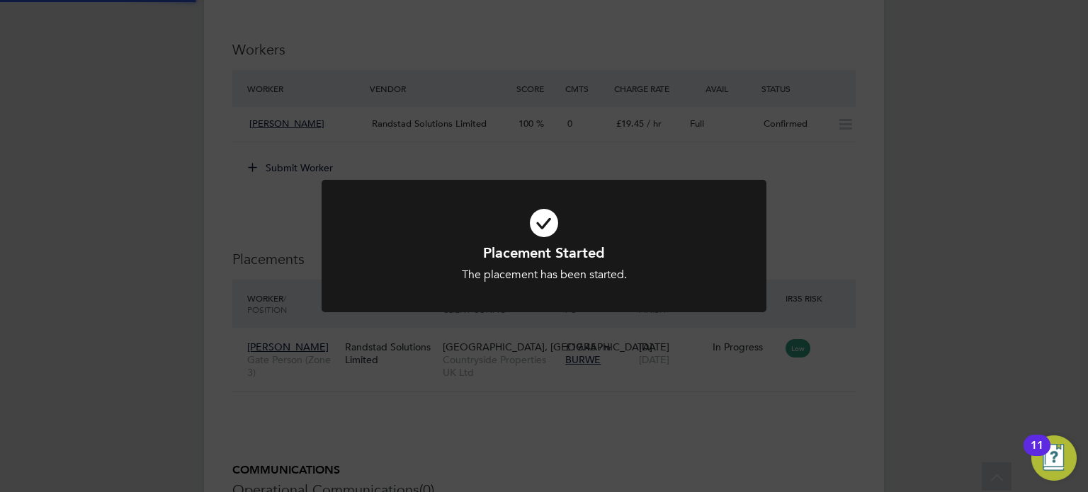
click at [644, 342] on div "Placement Started The placement has been started. Cancel Okay" at bounding box center [544, 246] width 1088 height 492
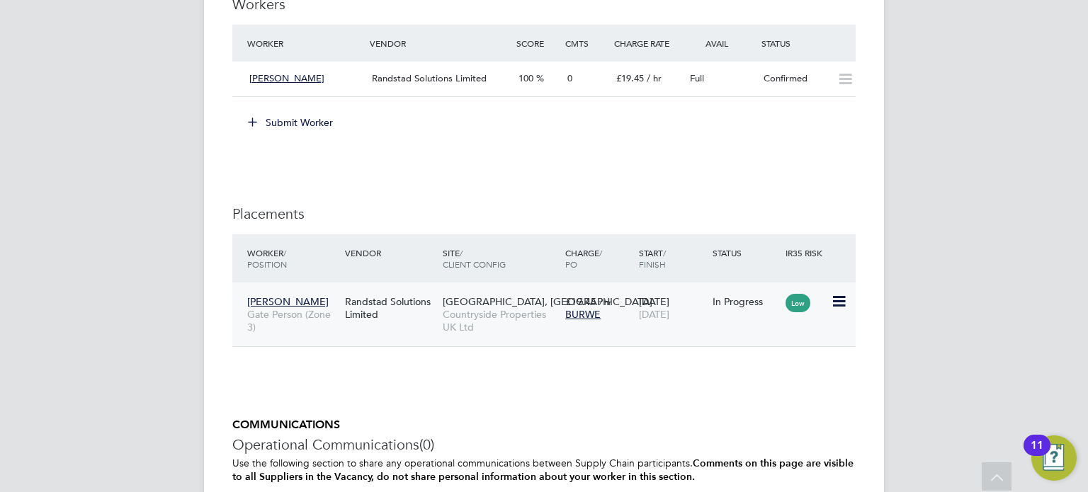
click at [580, 327] on div "Emmanuel Addai Gate Person (Zone 3) Randstad Solutions Limited Milestone Park, …" at bounding box center [543, 315] width 623 height 64
click at [801, 315] on div "Emmanuel Addai Gate Person (Zone 3) Randstad Solutions Limited Milestone Park, …" at bounding box center [543, 315] width 623 height 64
click at [835, 310] on icon at bounding box center [838, 301] width 14 height 17
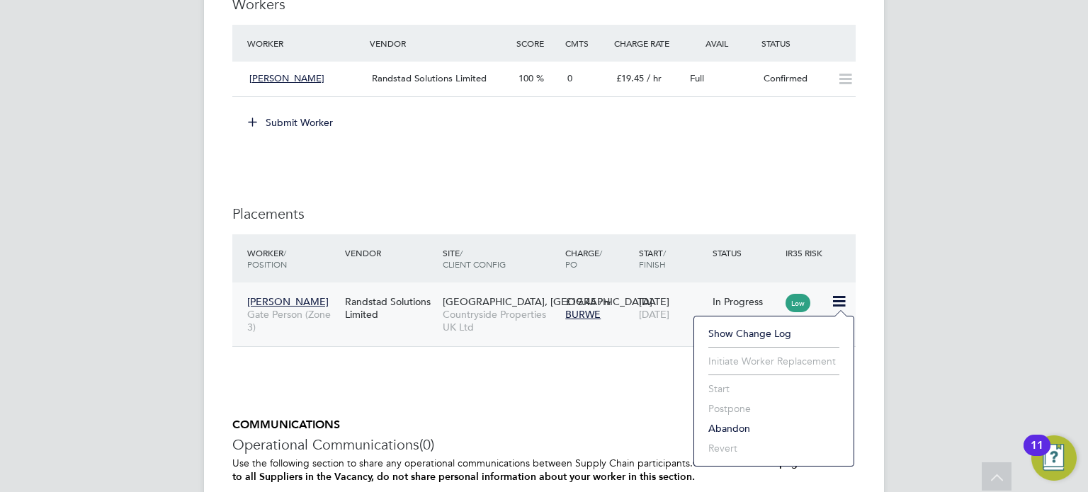
click at [739, 300] on div "In Progress" at bounding box center [745, 301] width 67 height 13
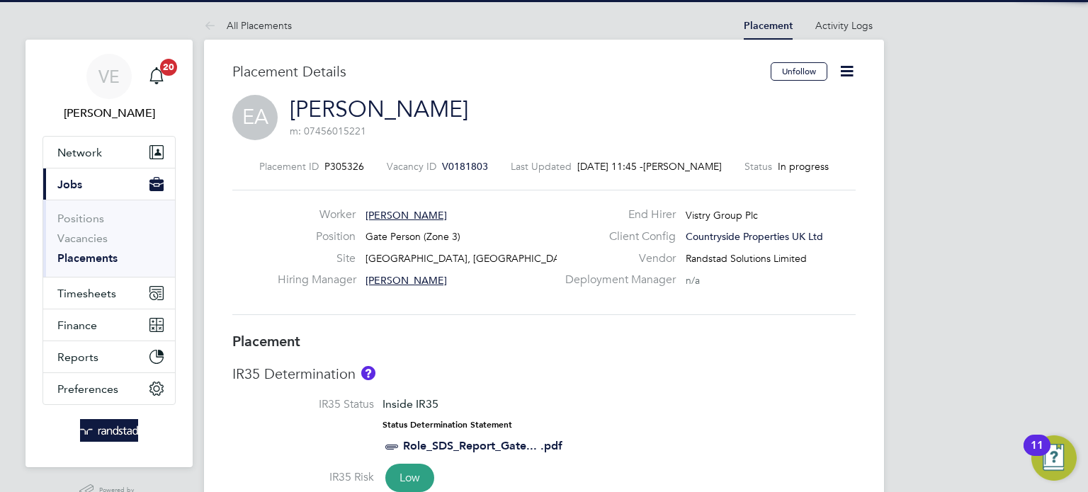
click at [843, 77] on icon at bounding box center [847, 71] width 18 height 18
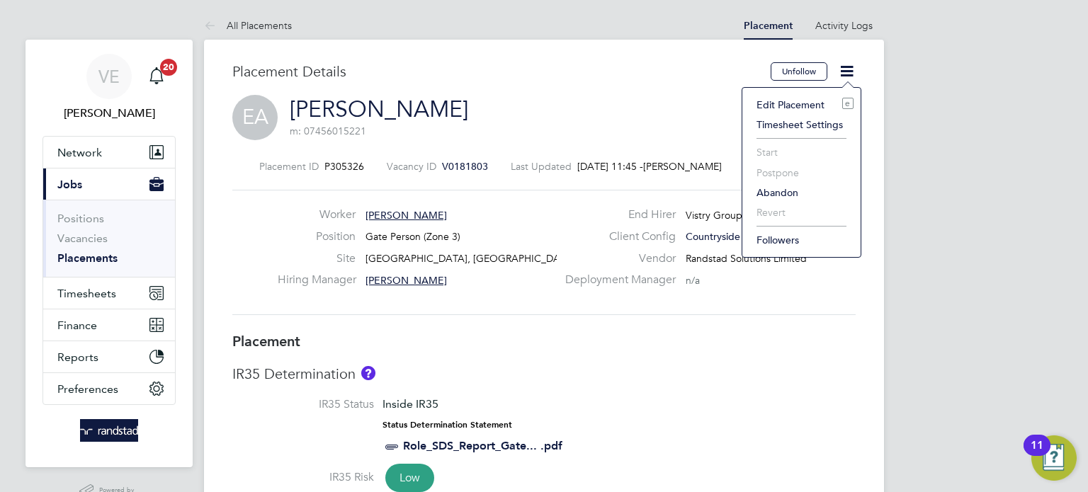
click at [790, 101] on li "Edit Placement e" at bounding box center [801, 105] width 104 height 20
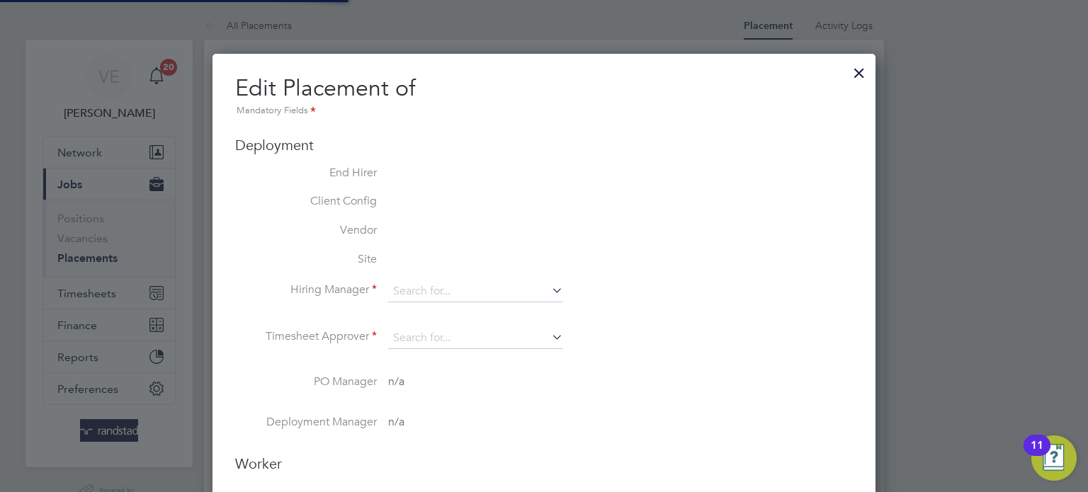
type input "[PERSON_NAME]"
type input "[DATE]"
type input "07:30"
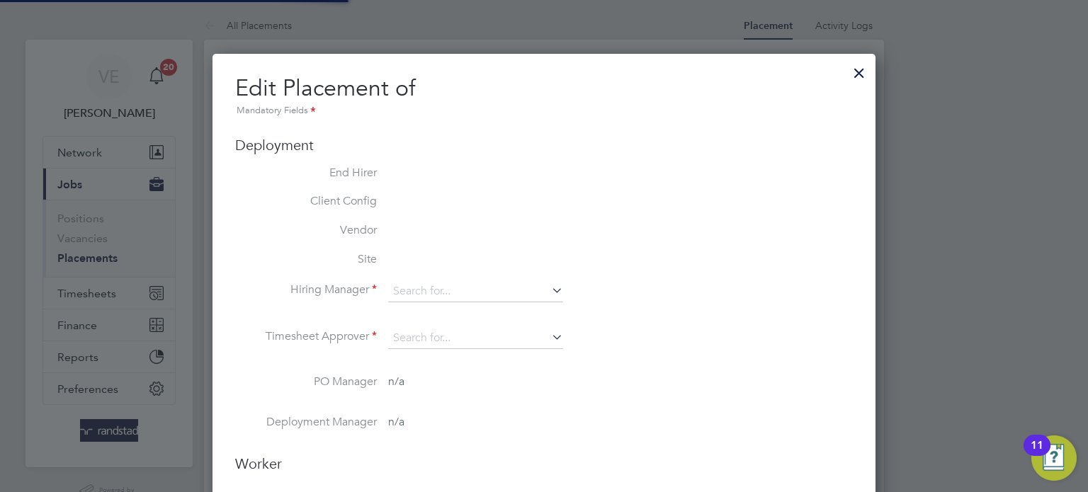
type input "16:30"
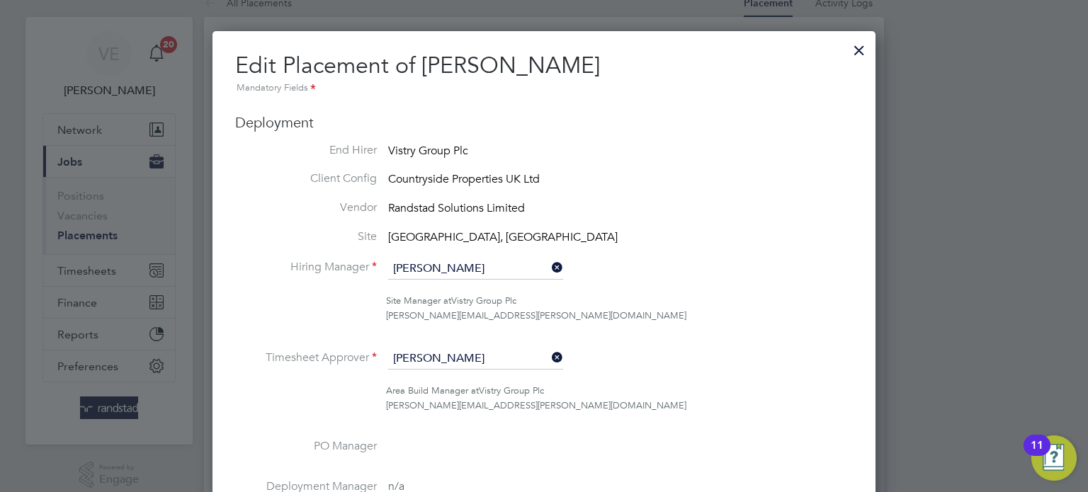
click at [549, 355] on icon at bounding box center [549, 358] width 0 height 20
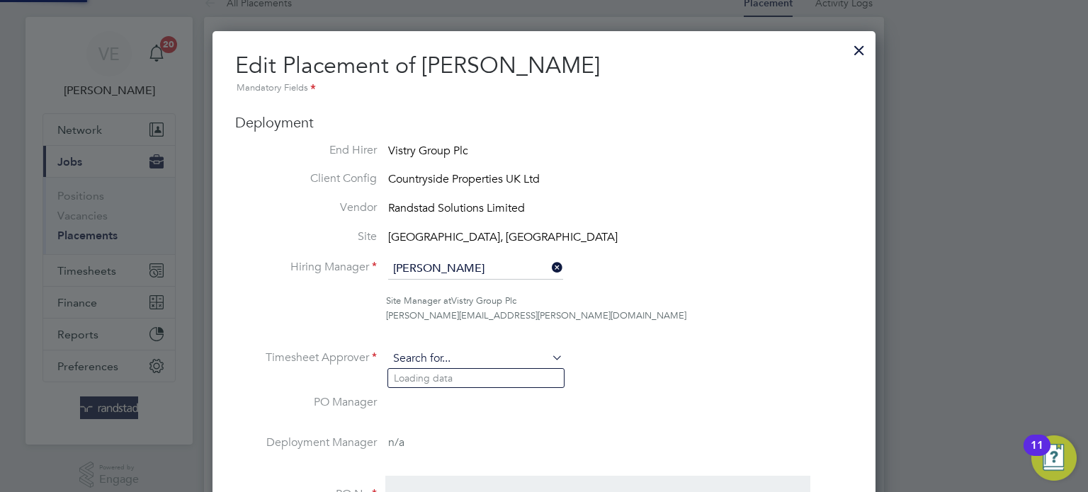
click at [508, 355] on input at bounding box center [475, 358] width 175 height 21
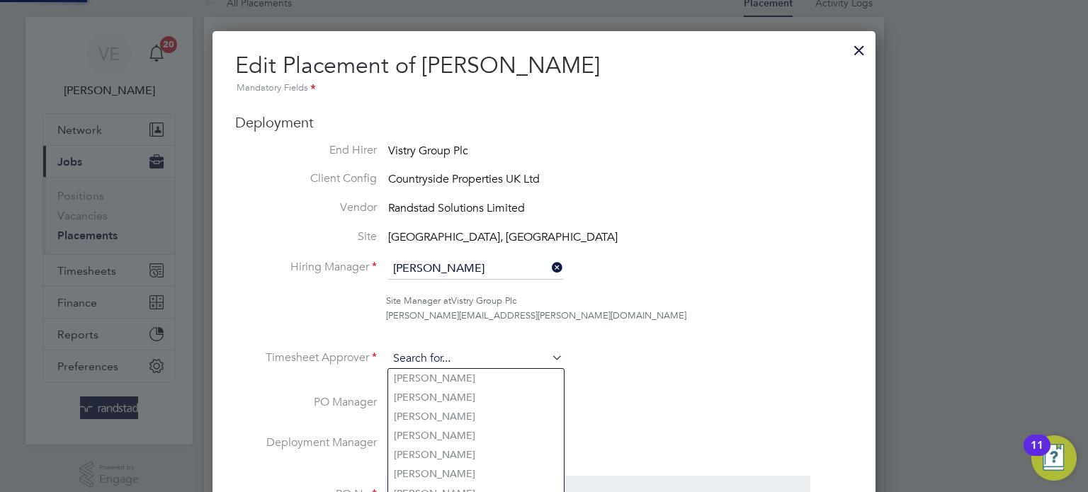
type input "q"
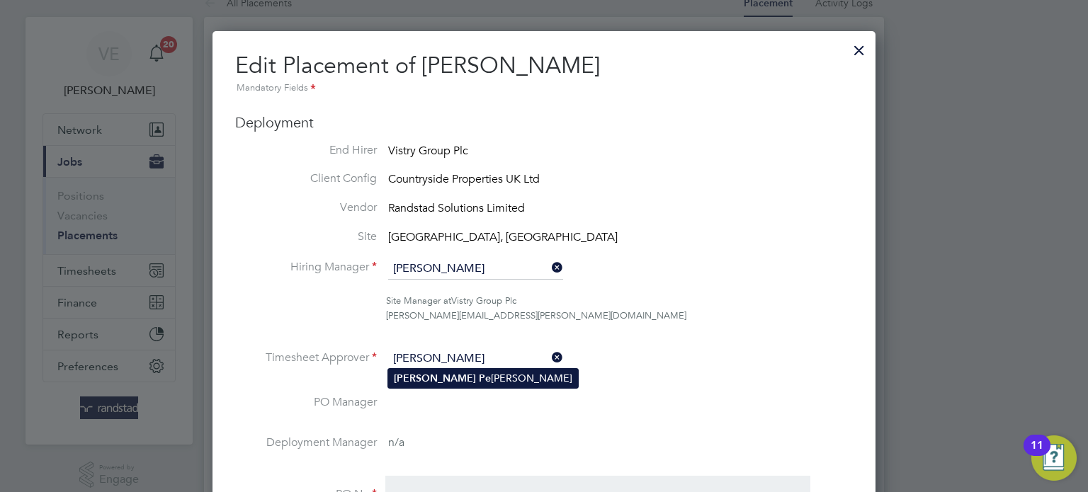
click at [494, 378] on li "[PERSON_NAME] [PERSON_NAME]" at bounding box center [483, 378] width 190 height 19
type input "[PERSON_NAME]"
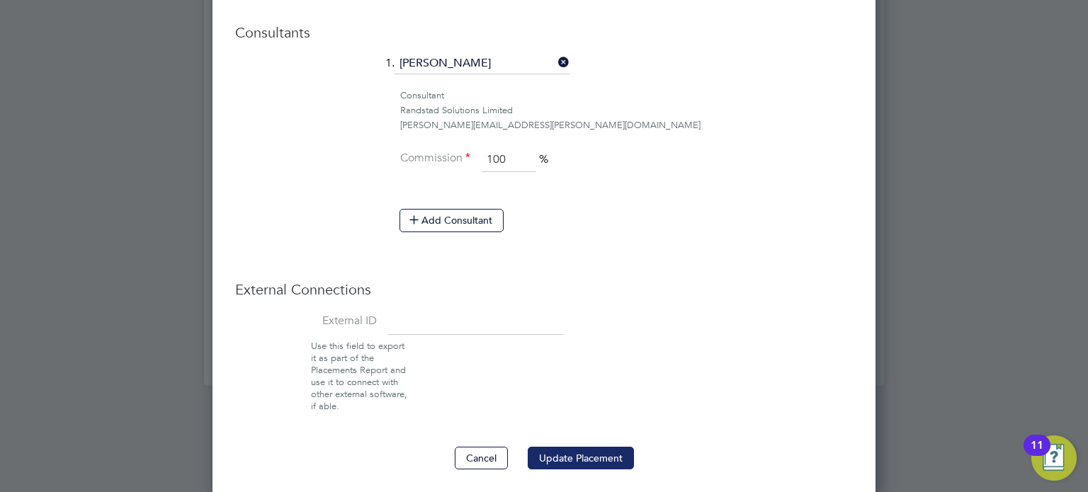
click at [580, 447] on button "Update Placement" at bounding box center [581, 458] width 106 height 23
